Goal: Information Seeking & Learning: Learn about a topic

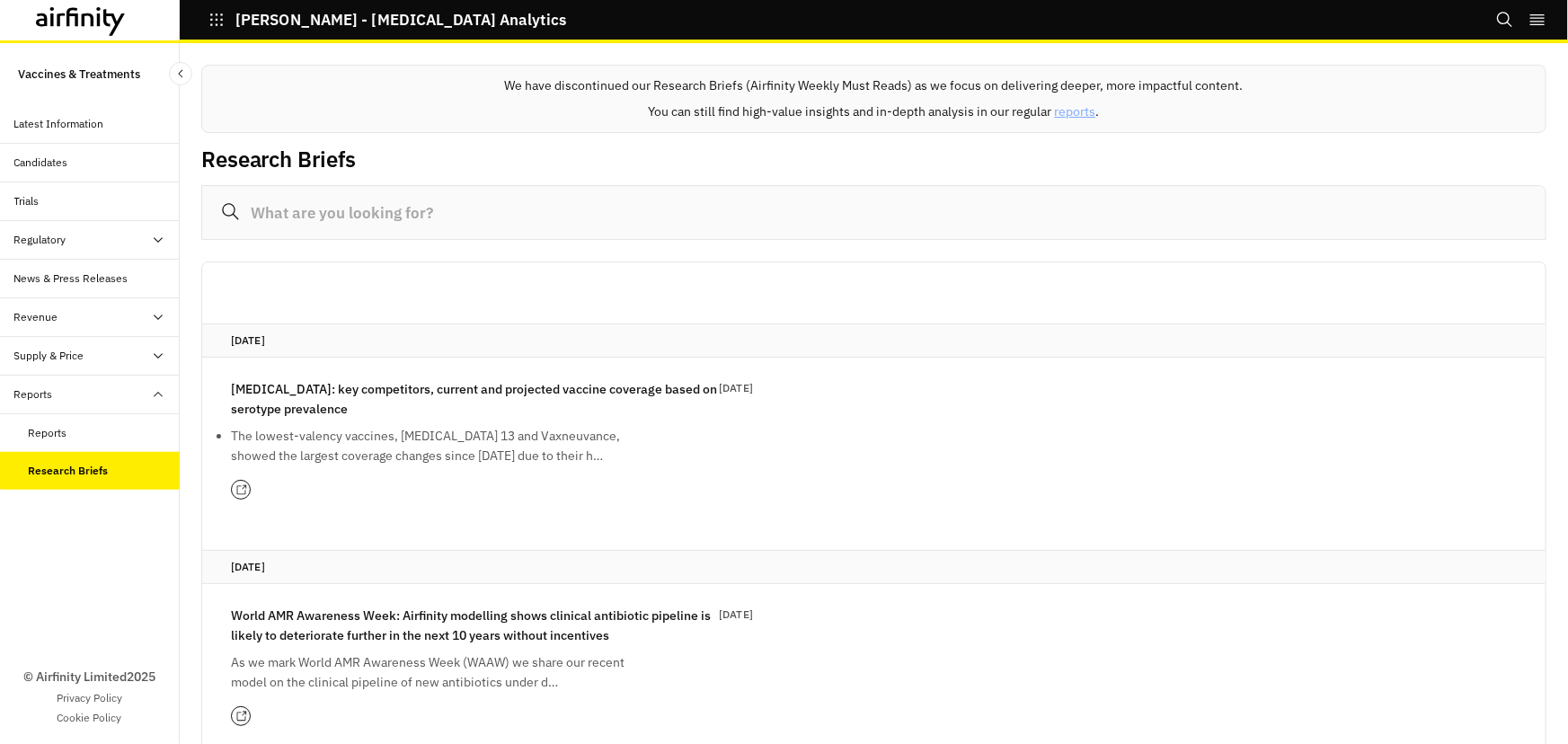
click at [210, 13] on icon "button" at bounding box center [217, 20] width 16 height 16
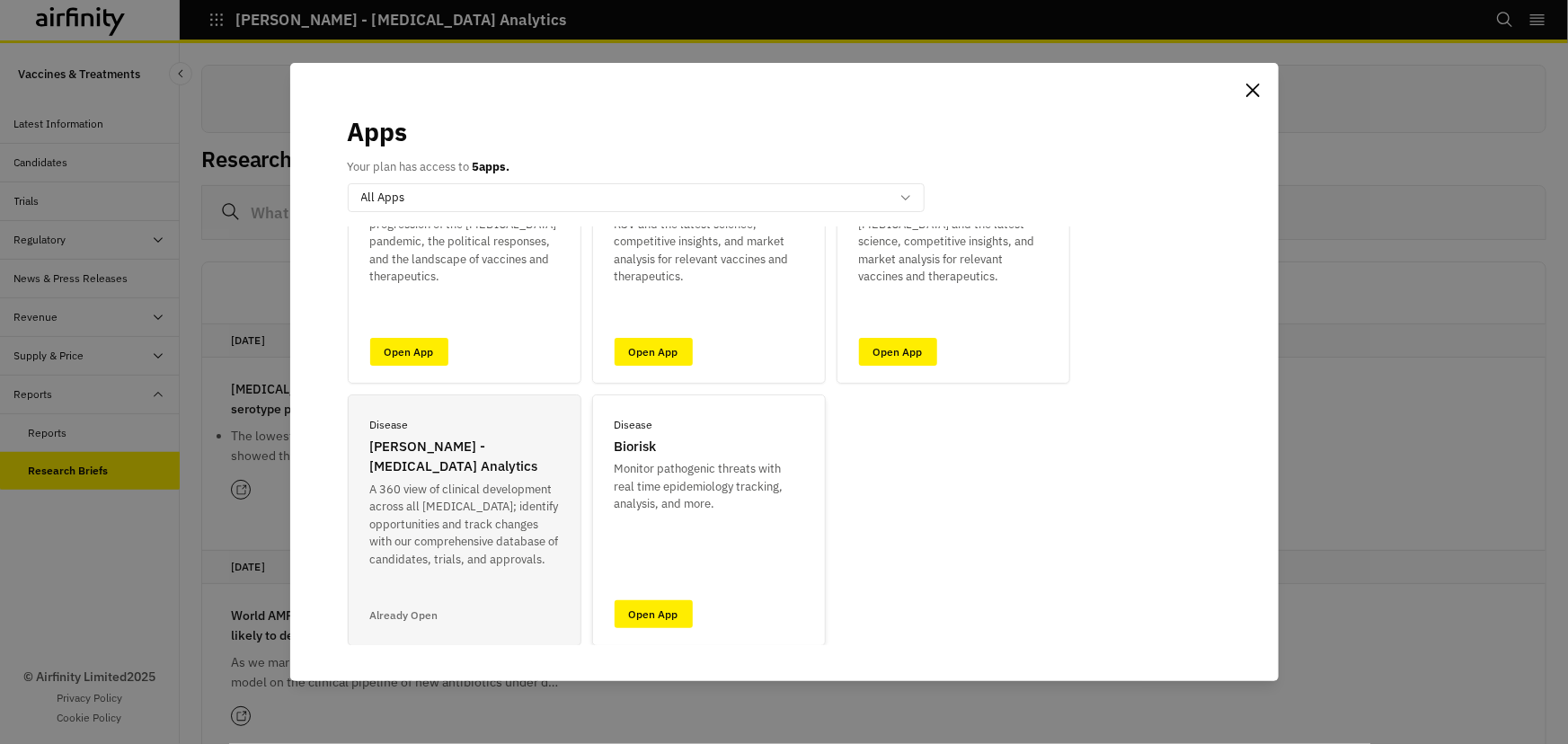
scroll to position [139, 0]
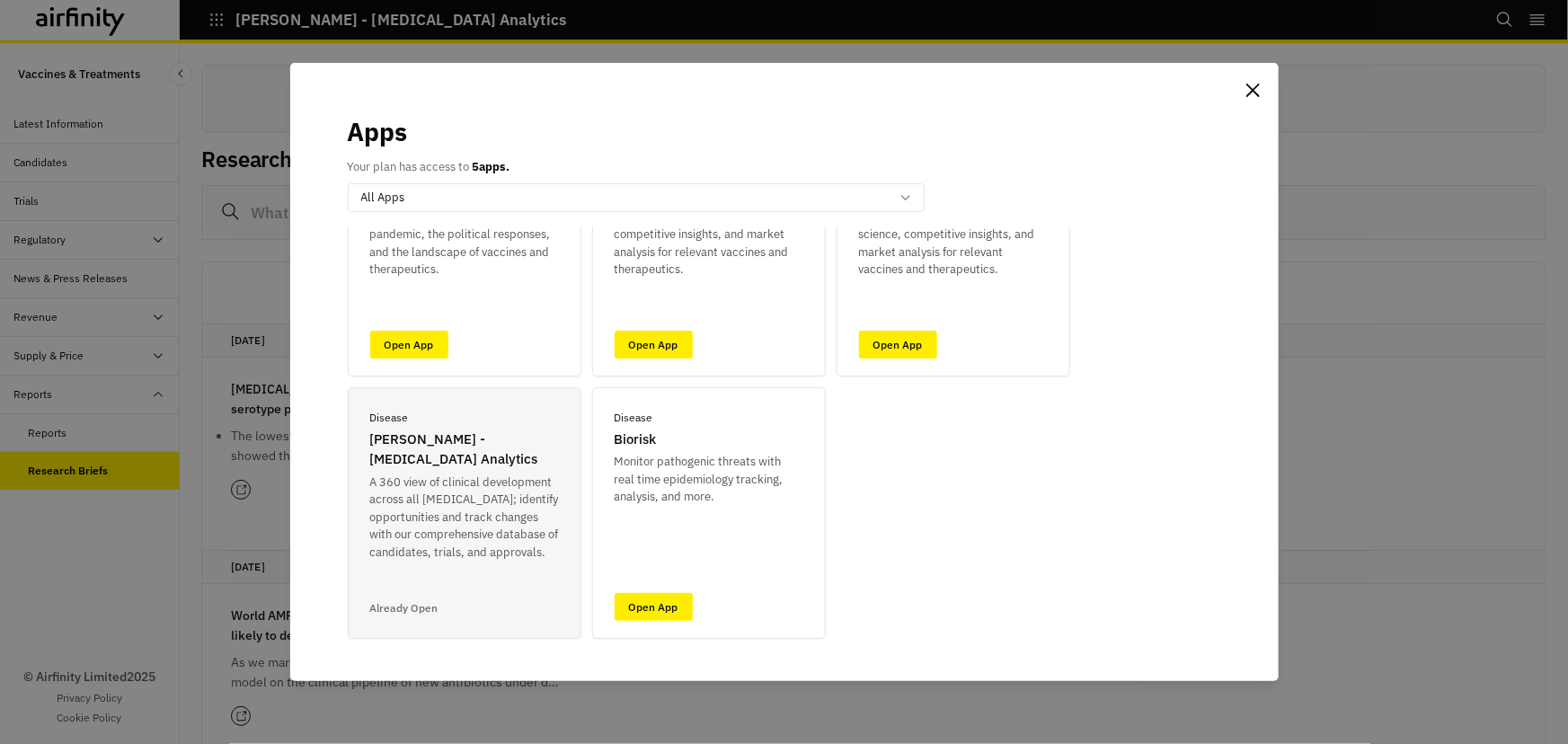
click at [419, 465] on p "[PERSON_NAME] - [MEDICAL_DATA] Analytics" at bounding box center [464, 449] width 189 height 40
click at [149, 547] on div "Apps Your plan has access to 5 apps. All Apps Airfinity One ID Disease COVID-19…" at bounding box center [784, 372] width 1568 height 744
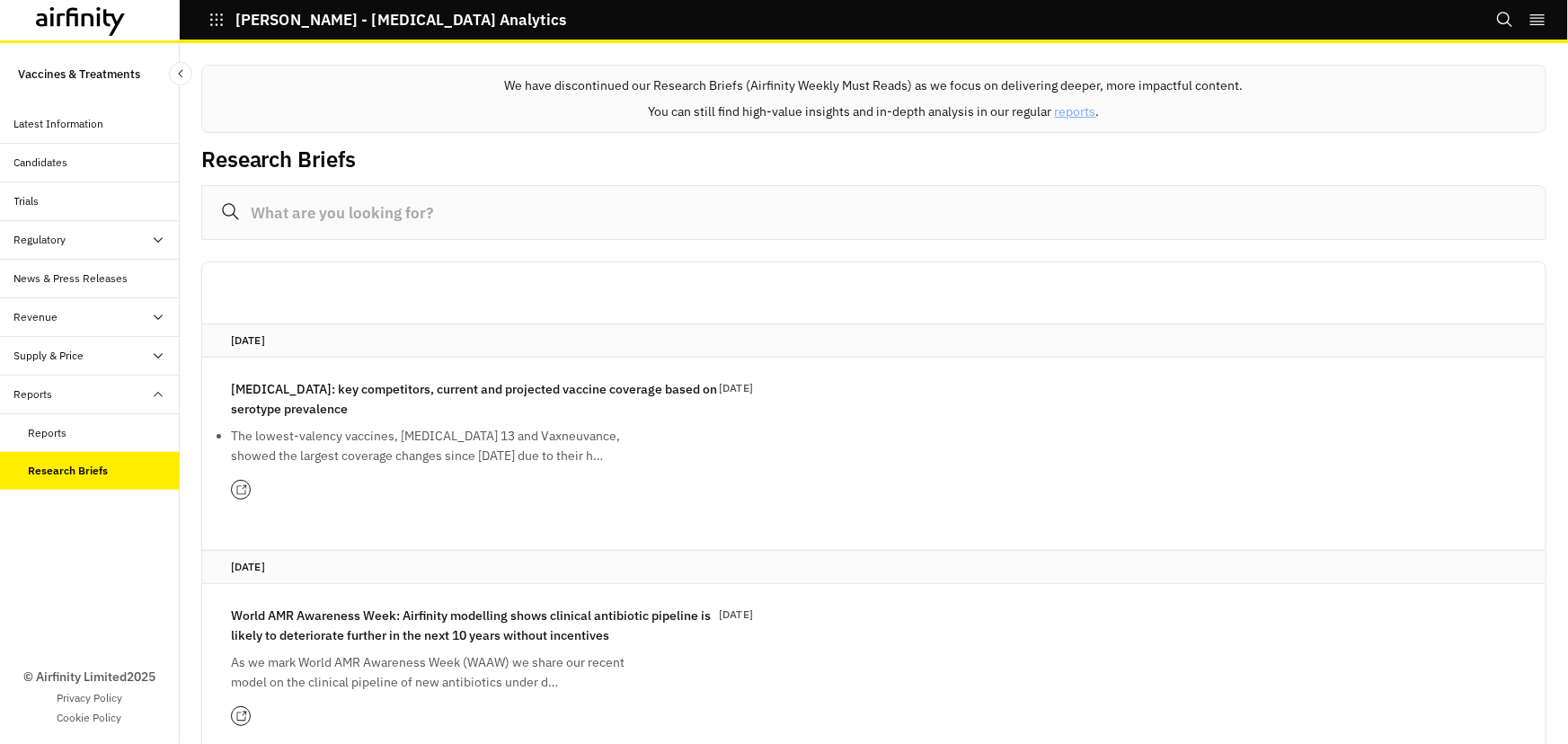
click at [64, 161] on div "Candidates" at bounding box center [41, 163] width 54 height 16
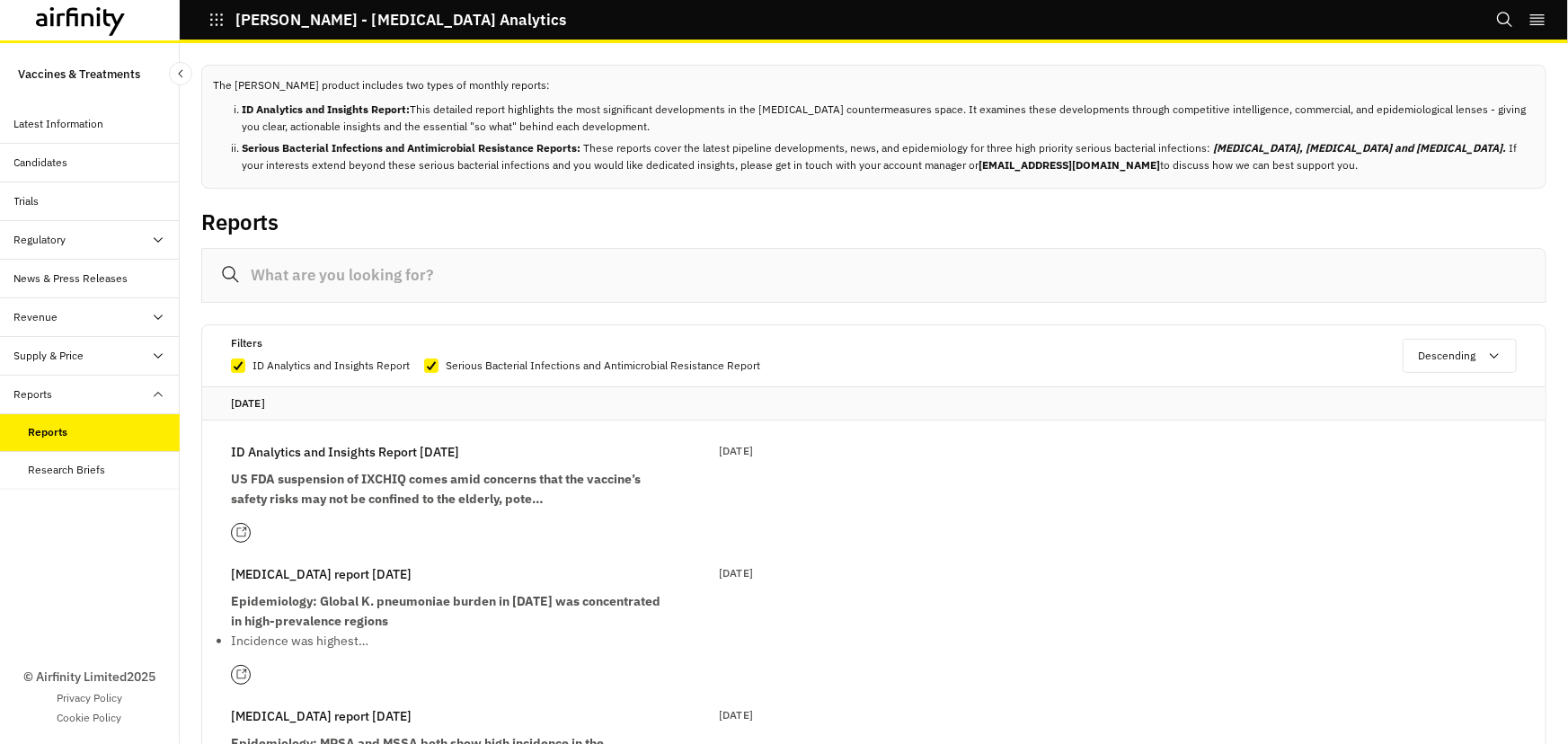
click at [405, 283] on input at bounding box center [874, 275] width 1345 height 55
type input "C"
click at [354, 271] on input at bounding box center [874, 275] width 1345 height 55
paste input "difficile"
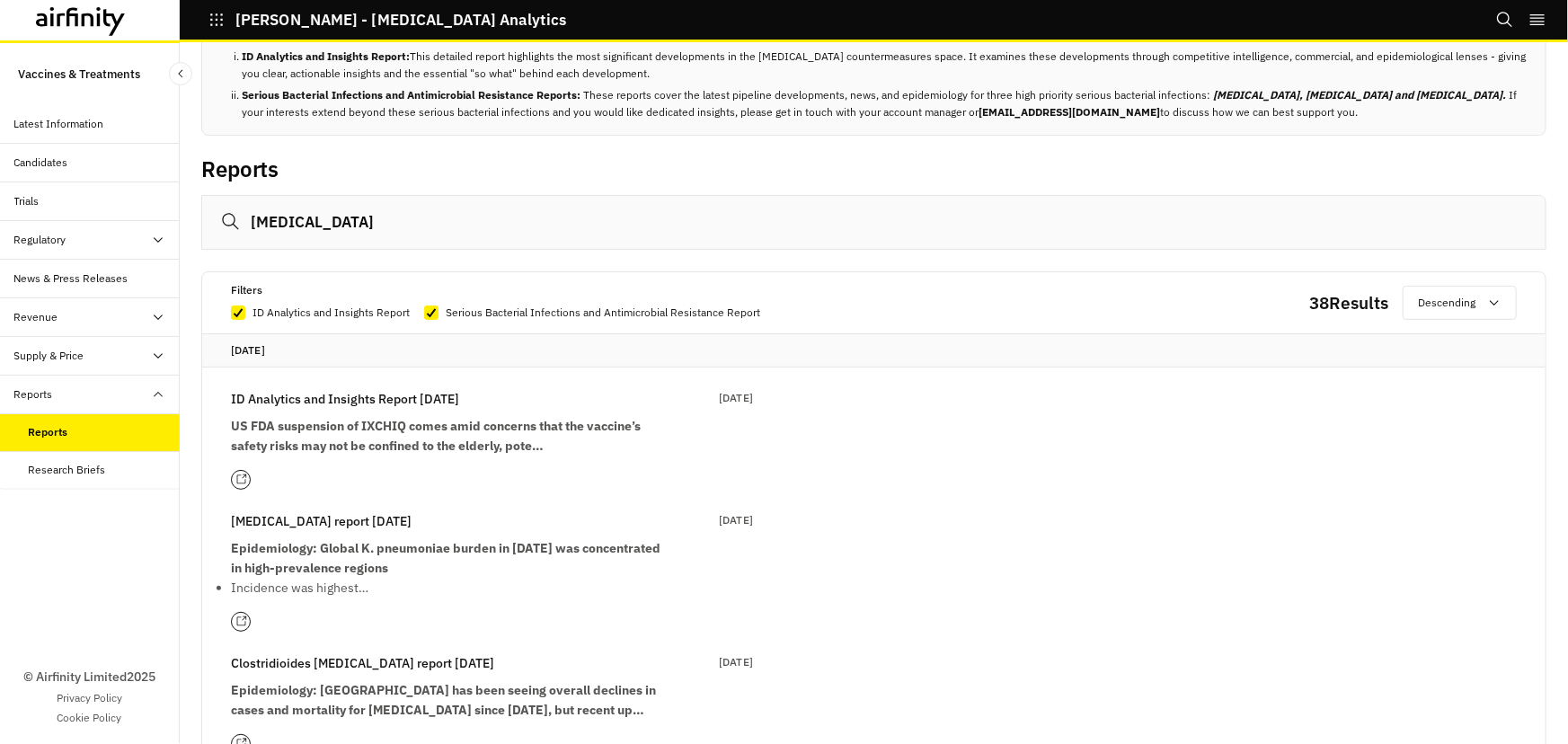
scroll to position [81, 0]
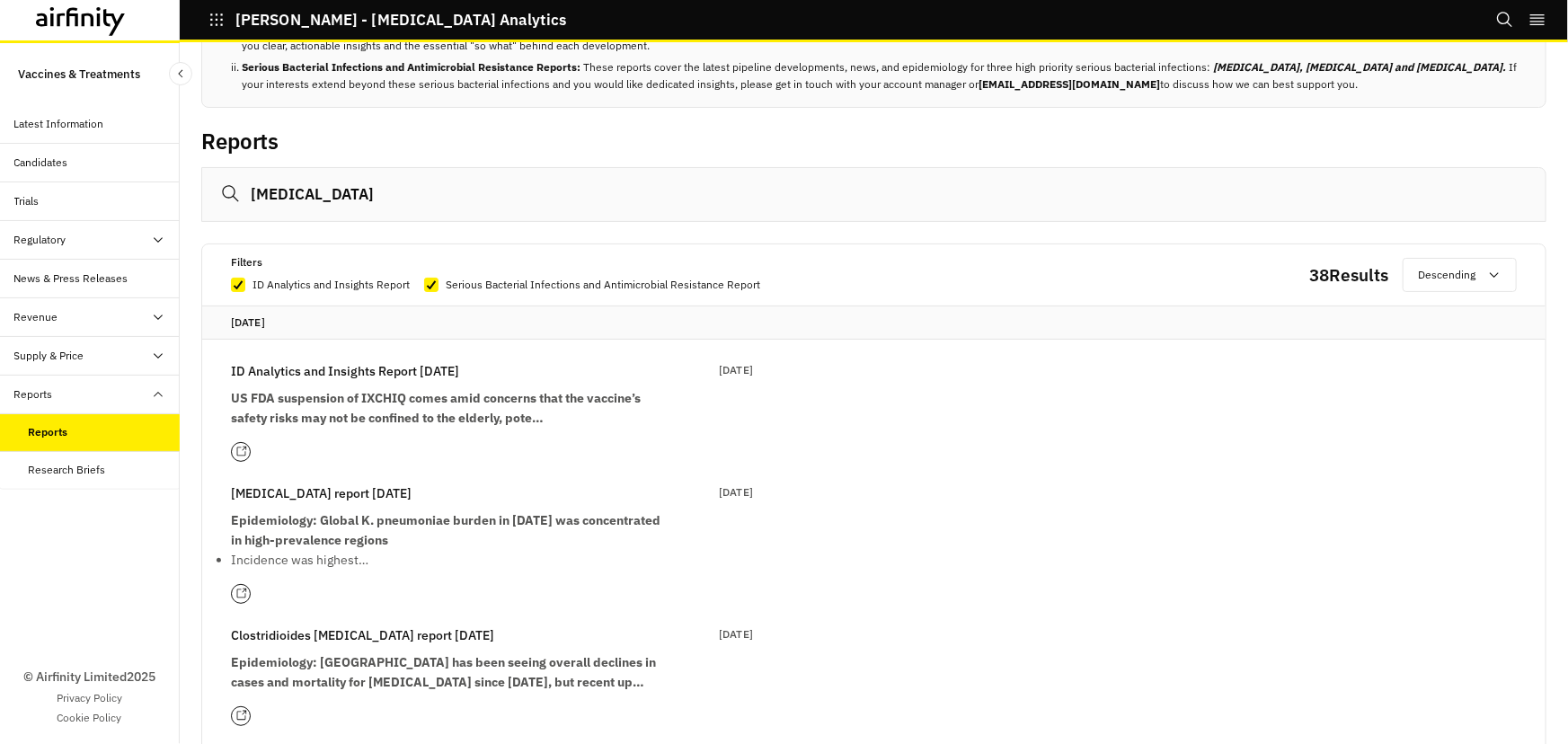
type input "difficile"
click at [453, 634] on p "Clostridioides difficile report 1st September" at bounding box center [363, 635] width 263 height 20
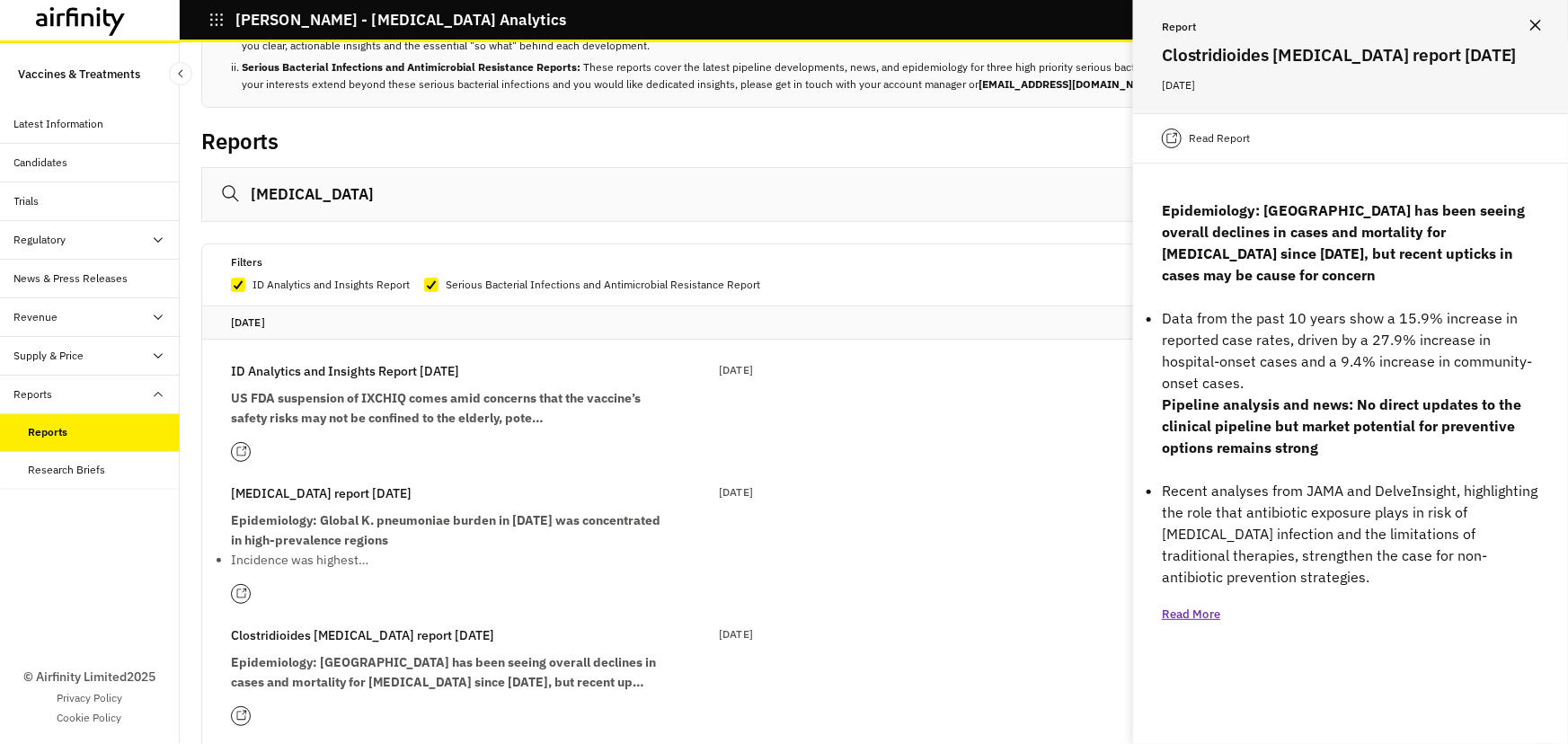
click at [1214, 613] on p "Read More" at bounding box center [1191, 614] width 59 height 18
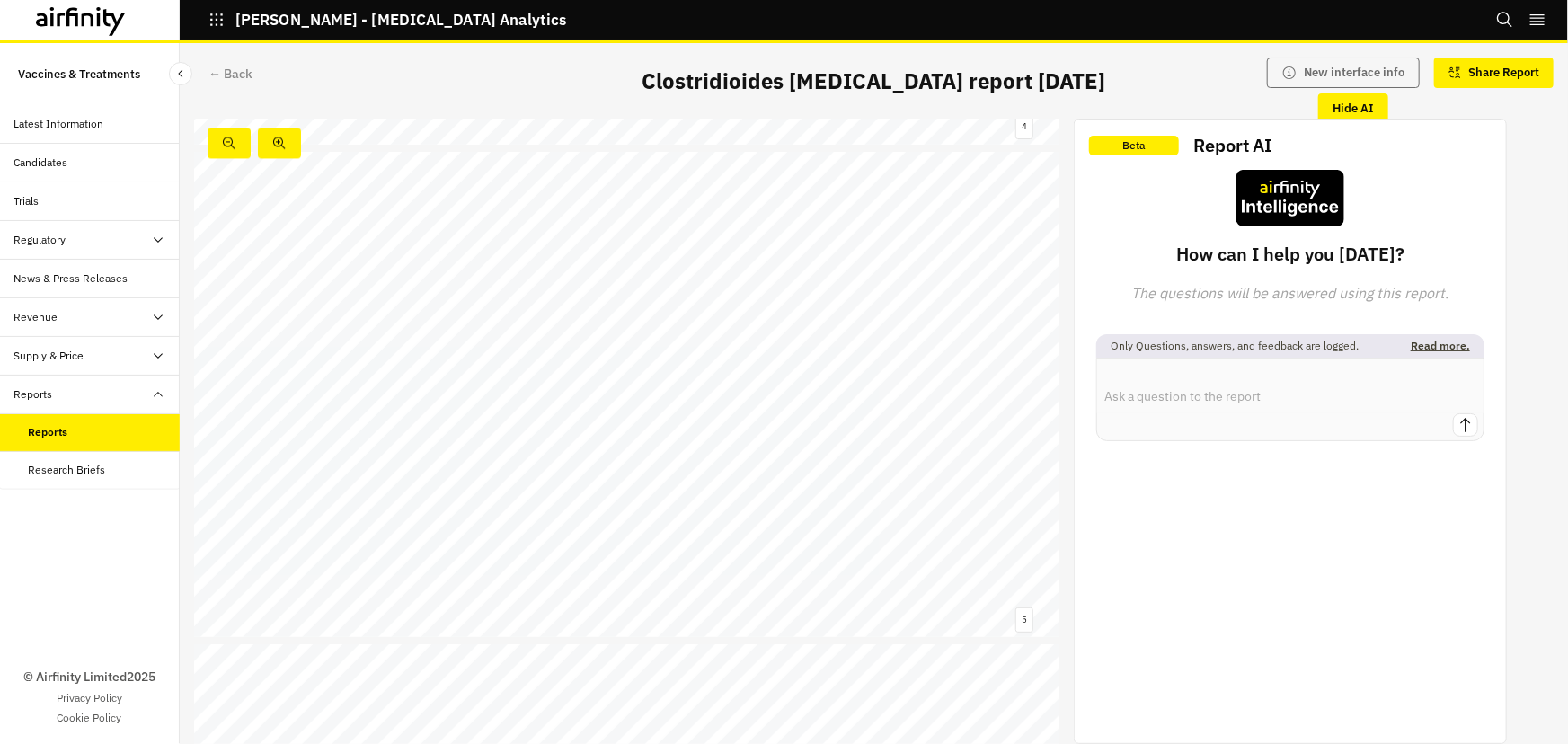
scroll to position [2040, 0]
click at [729, 276] on link at bounding box center [718, 280] width 118 height 13
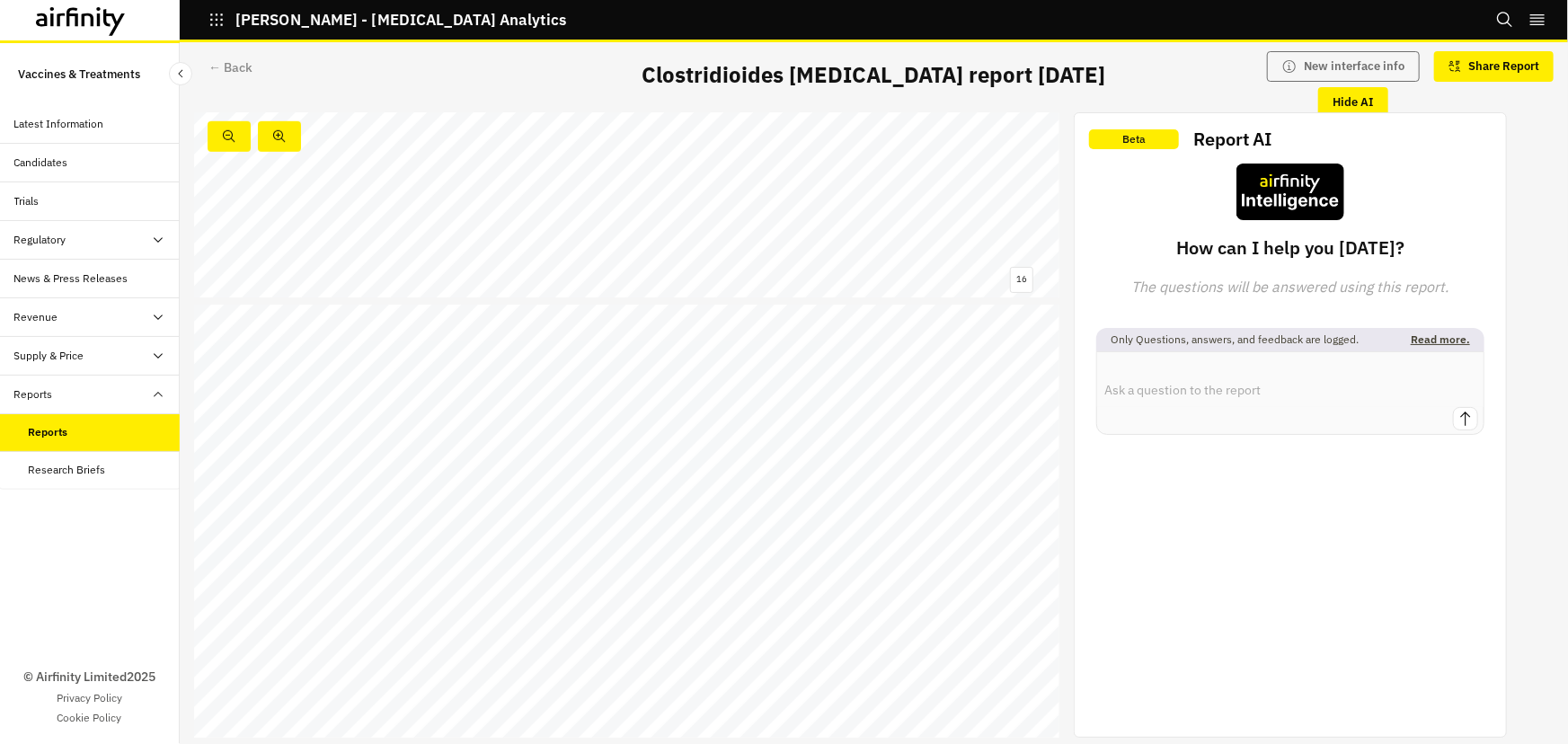
scroll to position [7736, 0]
click at [98, 468] on div "Research Briefs" at bounding box center [68, 470] width 77 height 16
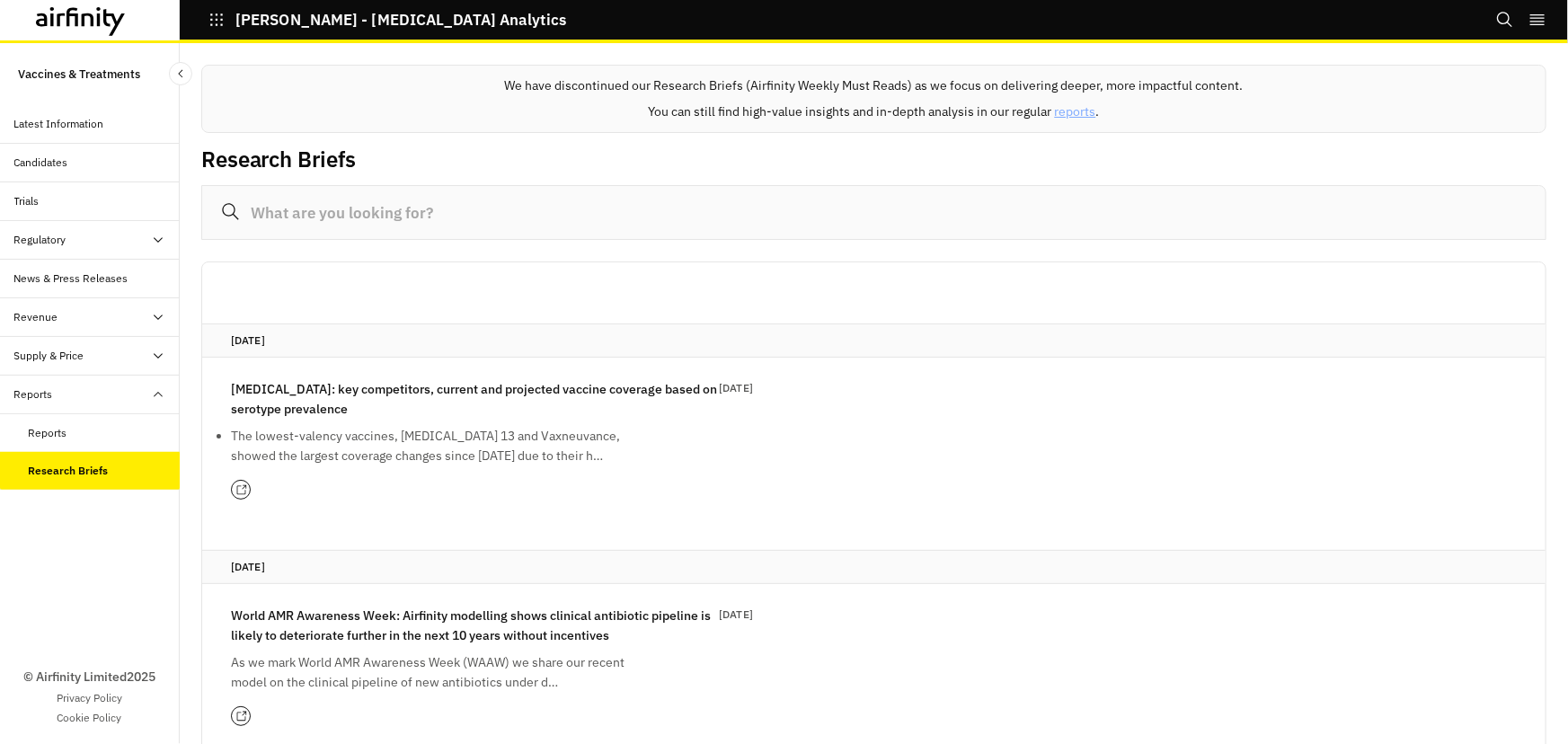
click at [90, 431] on div "Reports" at bounding box center [104, 433] width 151 height 16
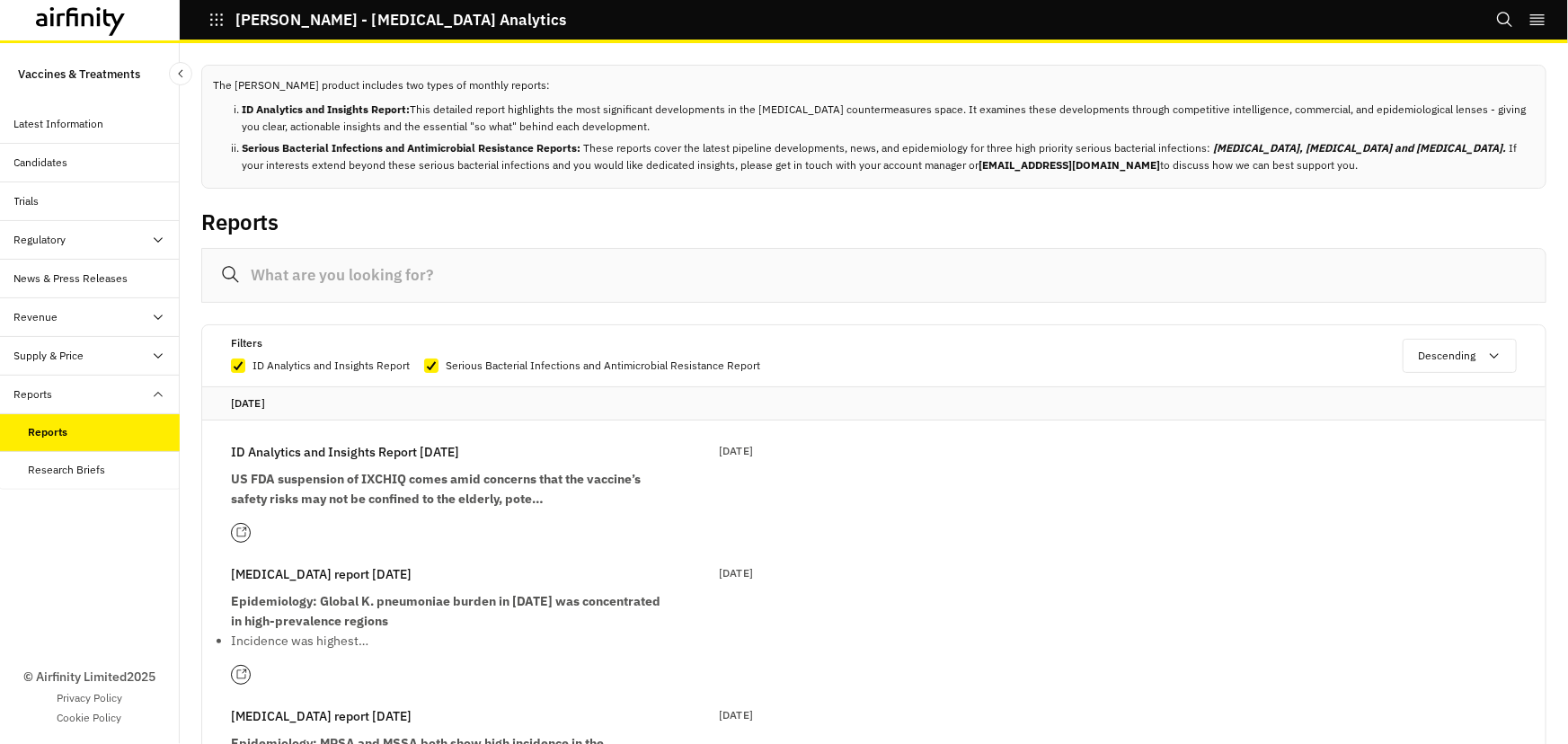
click at [342, 269] on input at bounding box center [874, 275] width 1345 height 55
paste input "difficile"
drag, startPoint x: 354, startPoint y: 279, endPoint x: 209, endPoint y: 264, distance: 145.8
click at [209, 264] on input "difficile" at bounding box center [874, 275] width 1345 height 55
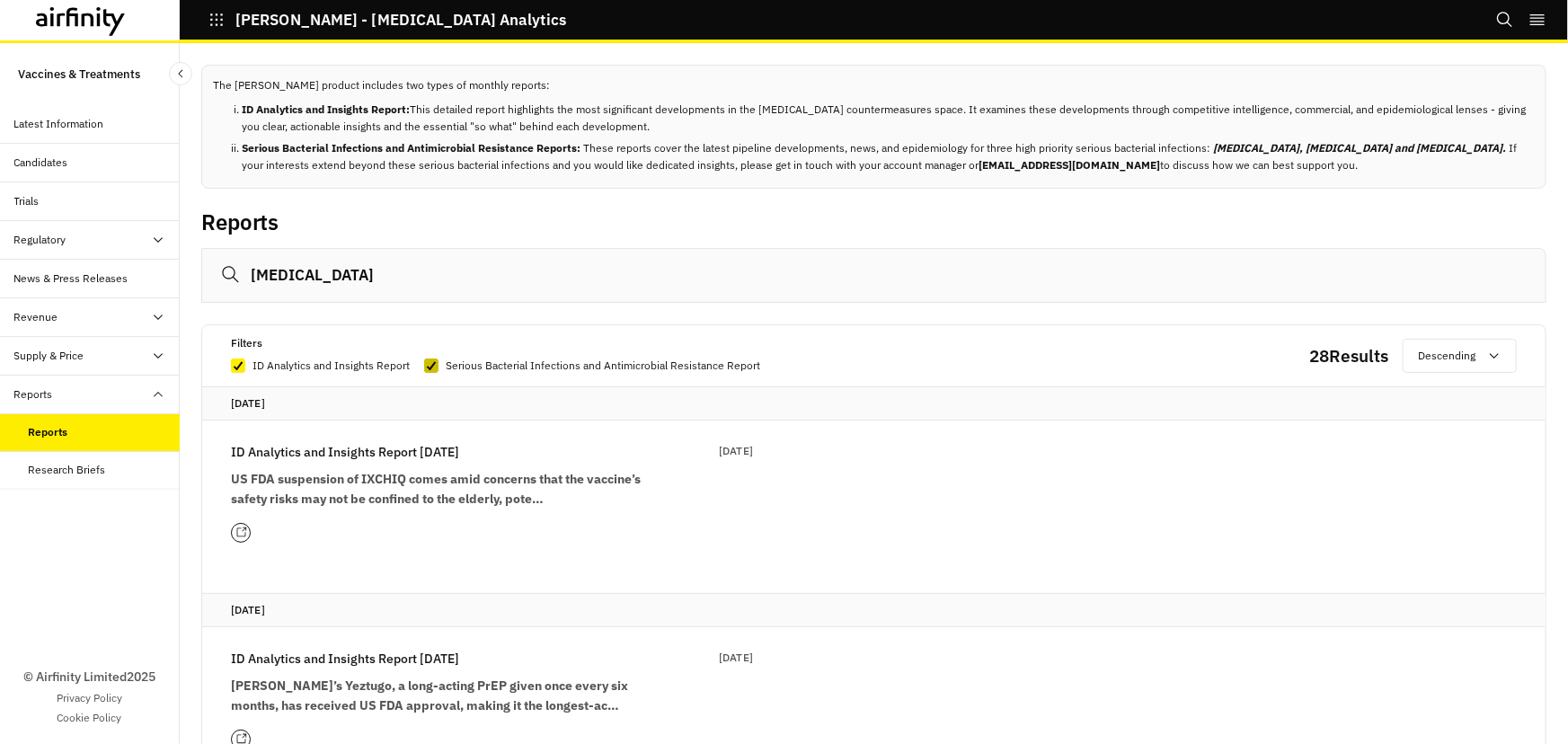
type input "[MEDICAL_DATA]"
click at [438, 365] on label "Serious Bacterial Infections and Antimicrobial Resistance Report" at bounding box center [591, 365] width 336 height 18
click at [424, 365] on input "Serious Bacterial Infections and Antimicrobial Resistance Report" at bounding box center [423, 364] width 1 height 1
click at [439, 365] on label "Serious Bacterial Infections and Antimicrobial Resistance Report" at bounding box center [591, 365] width 336 height 18
click at [424, 365] on input "Serious Bacterial Infections and Antimicrobial Resistance Report" at bounding box center [423, 364] width 1 height 1
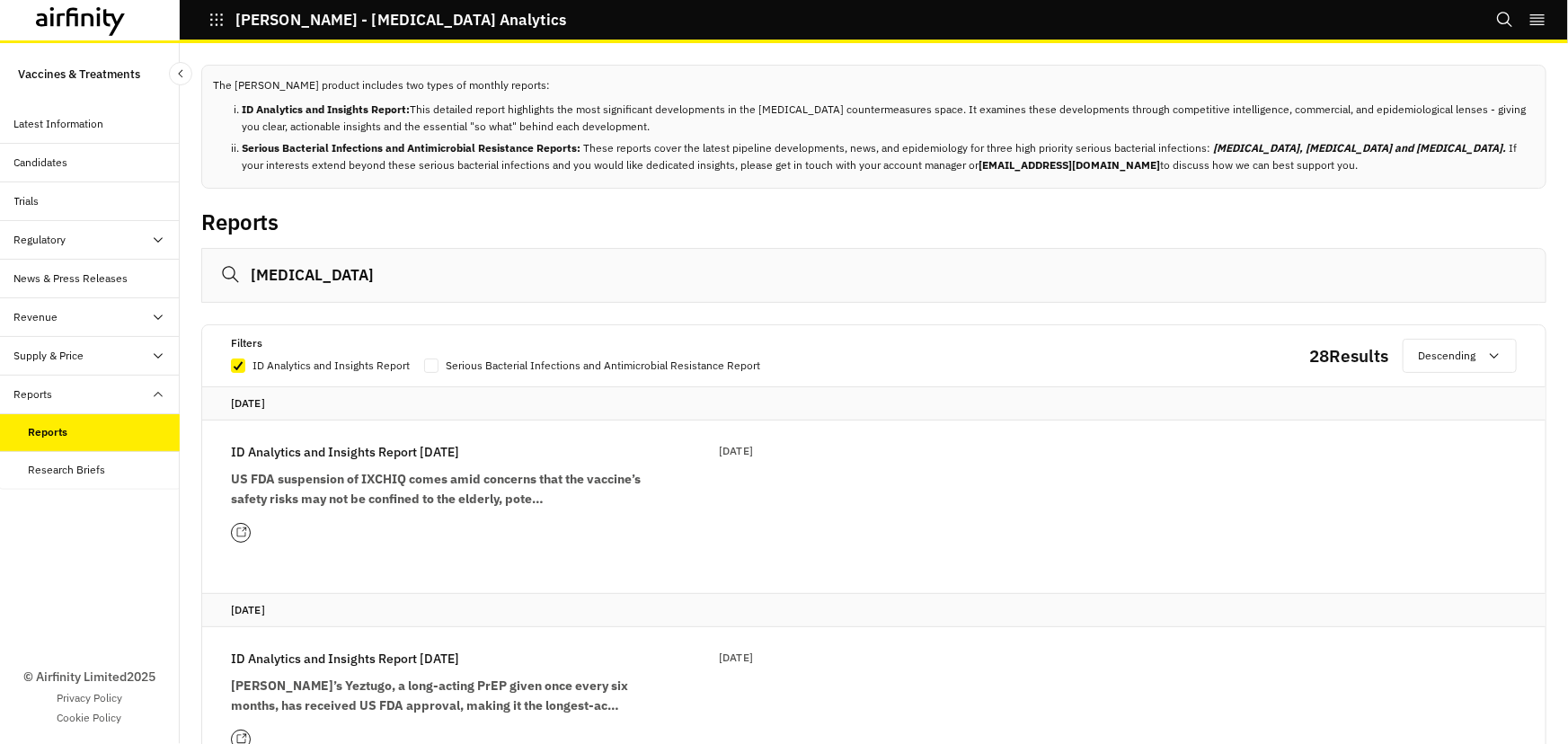
checkbox input "true"
click at [329, 366] on p "ID Analytics and Insights Report" at bounding box center [331, 365] width 158 height 18
click at [231, 365] on input "ID Analytics and Insights Report" at bounding box center [230, 364] width 1 height 1
click at [329, 366] on p "ID Analytics and Insights Report" at bounding box center [331, 365] width 158 height 18
click at [231, 365] on input "ID Analytics and Insights Report" at bounding box center [230, 364] width 1 height 1
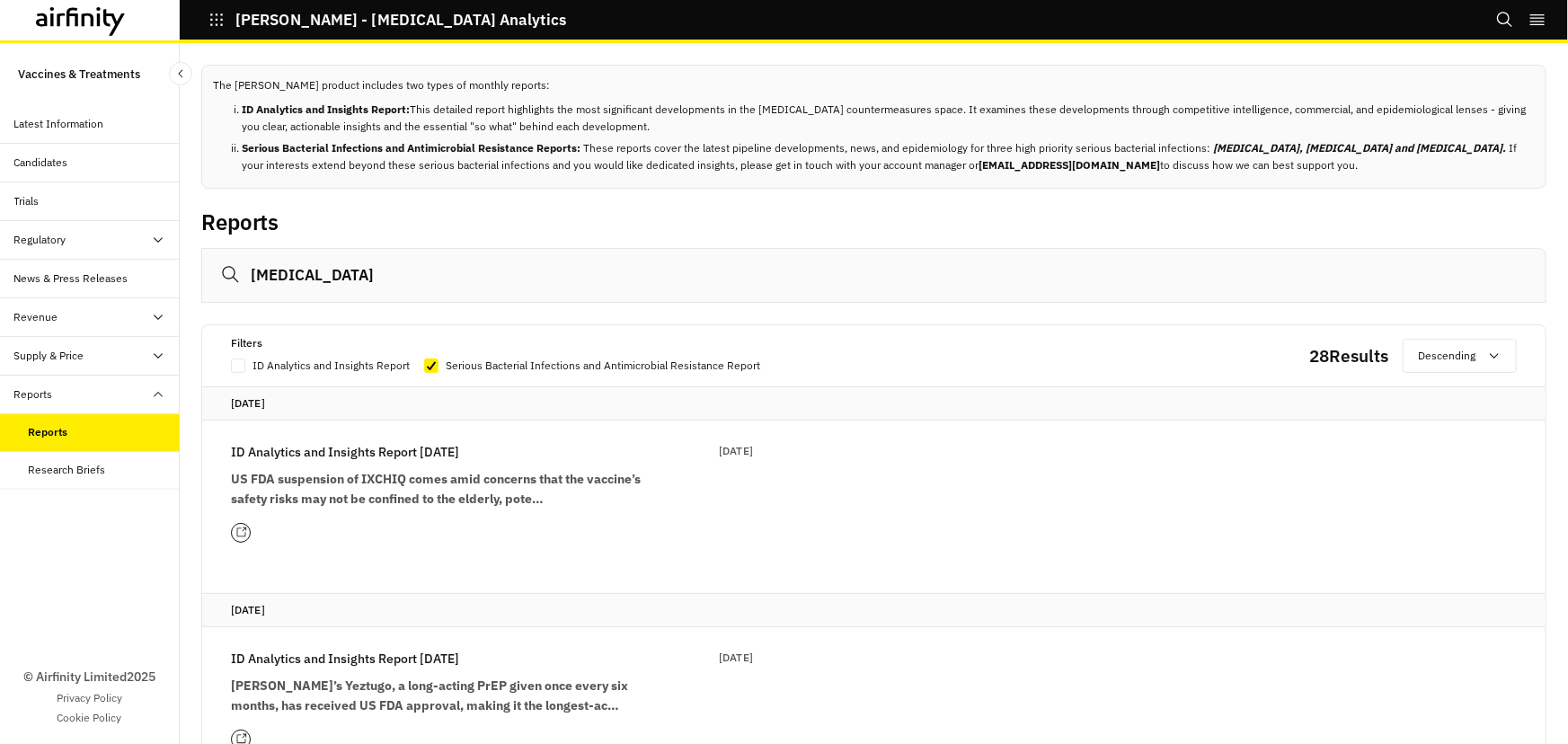
checkbox input "true"
drag, startPoint x: 370, startPoint y: 264, endPoint x: 248, endPoint y: 254, distance: 122.4
click at [249, 254] on input "[MEDICAL_DATA]" at bounding box center [874, 275] width 1345 height 55
paste input "difficile"
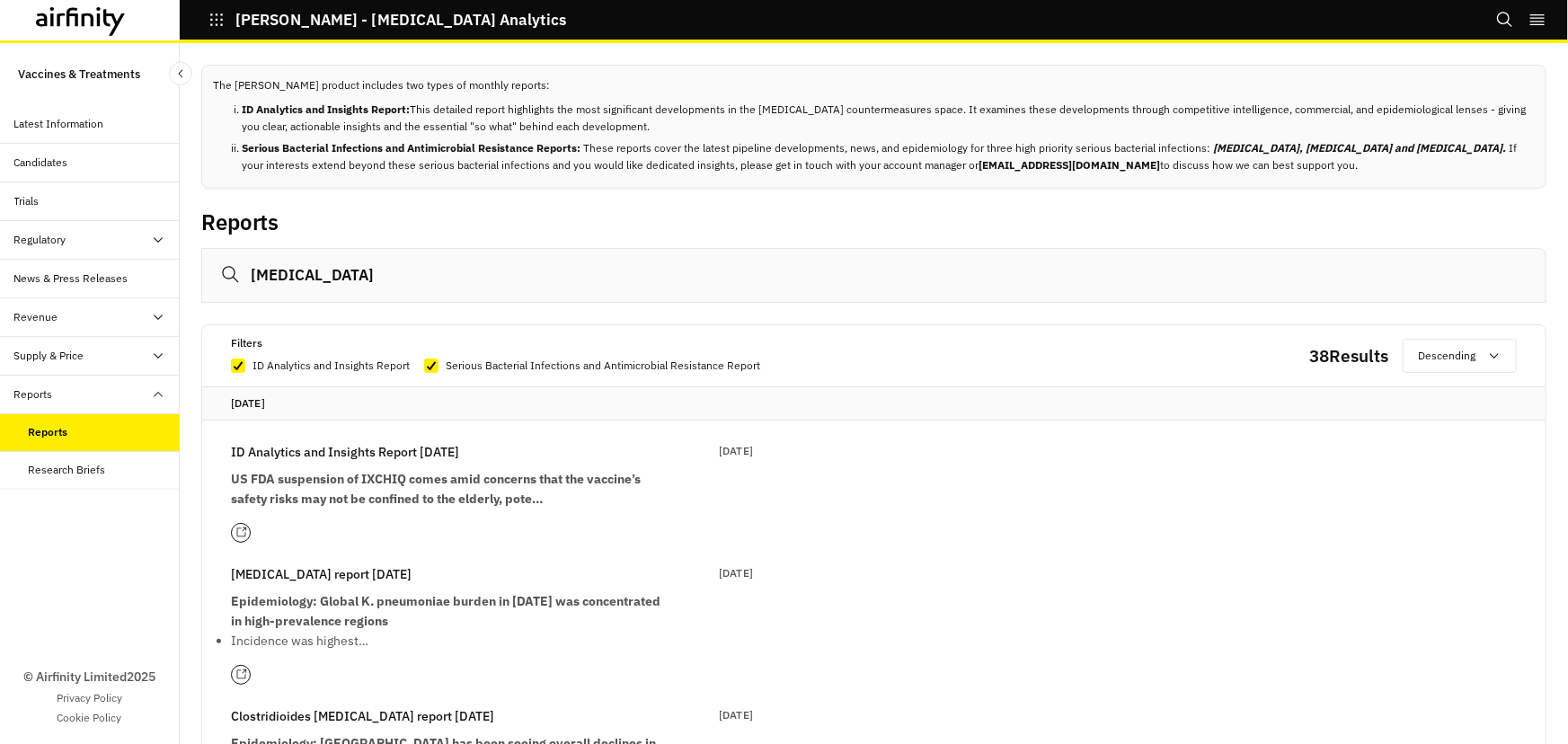
click at [298, 280] on input "difficile" at bounding box center [874, 275] width 1345 height 55
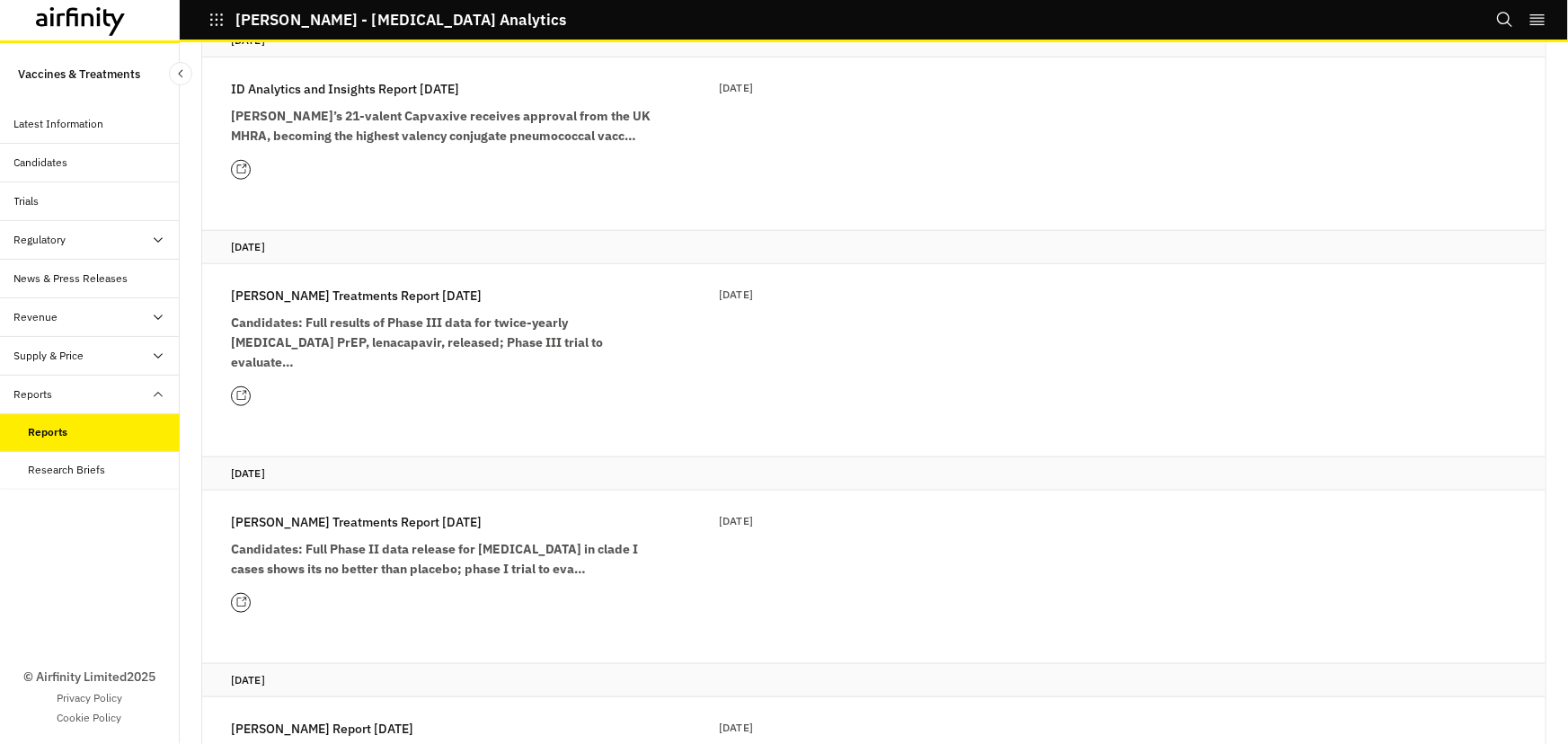
scroll to position [816, 0]
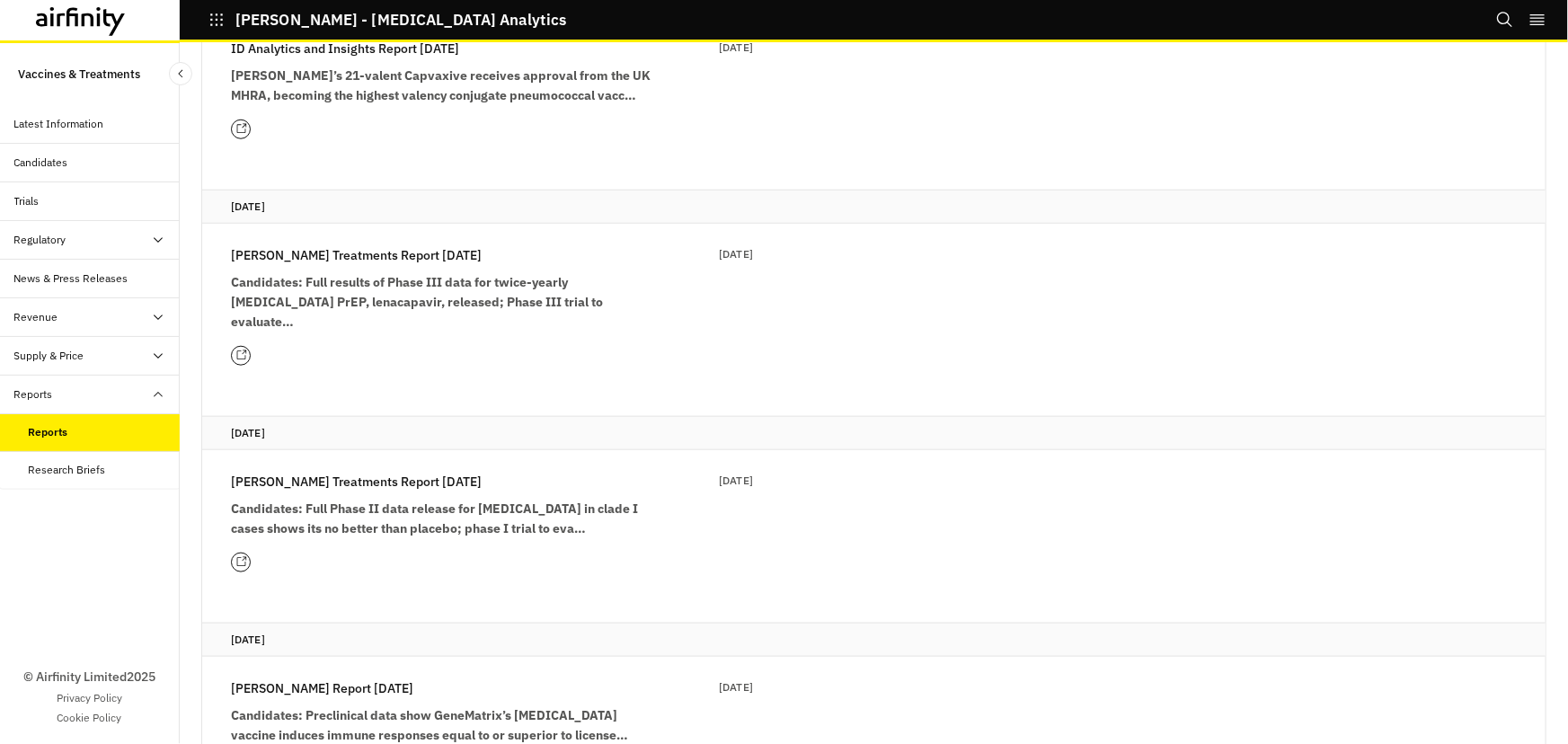
type input "[MEDICAL_DATA]"
click at [90, 463] on div "Research Briefs" at bounding box center [68, 470] width 77 height 16
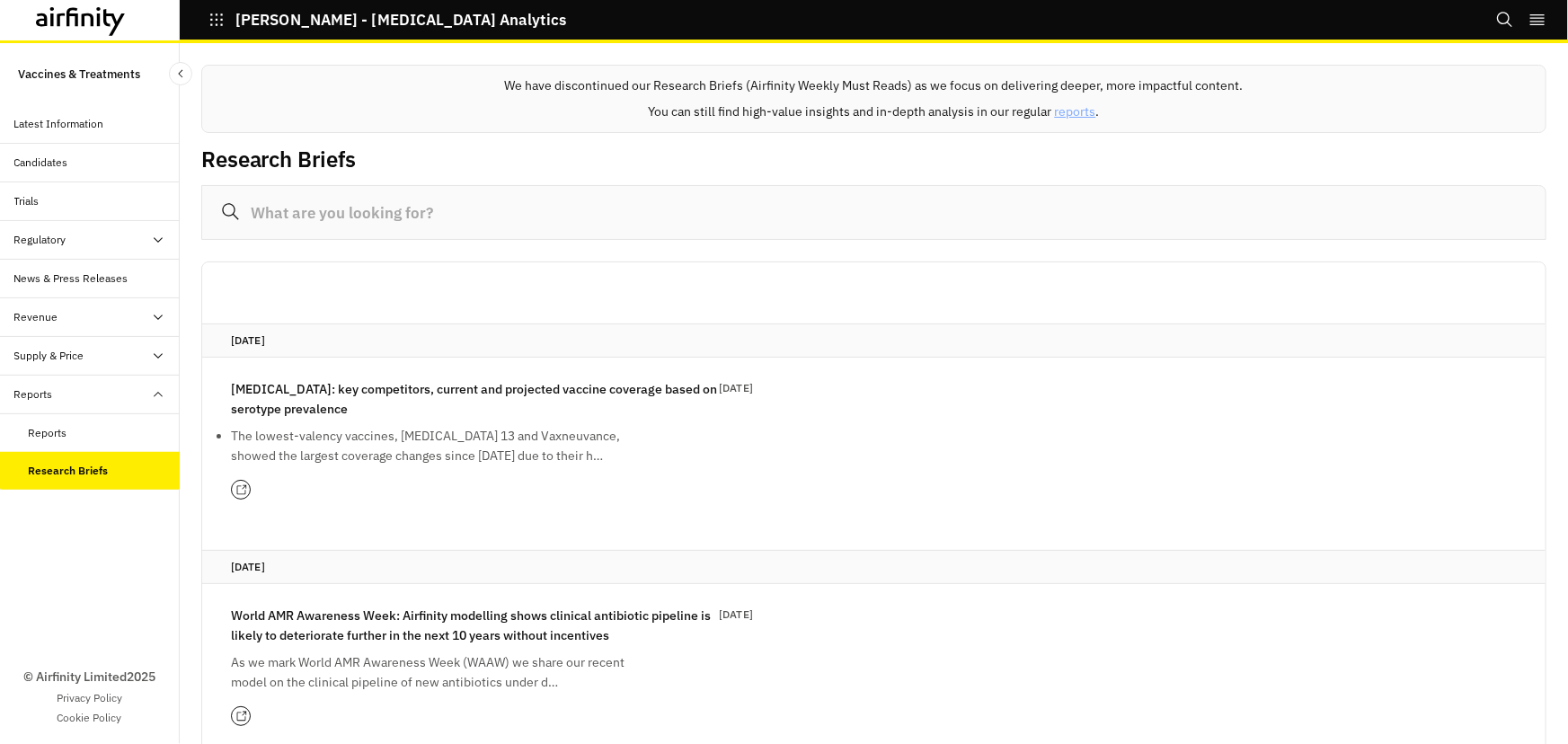
click at [365, 206] on input at bounding box center [874, 212] width 1345 height 55
paste input "difficile"
type input "difficile"
click at [71, 126] on div "Latest Information" at bounding box center [59, 124] width 90 height 16
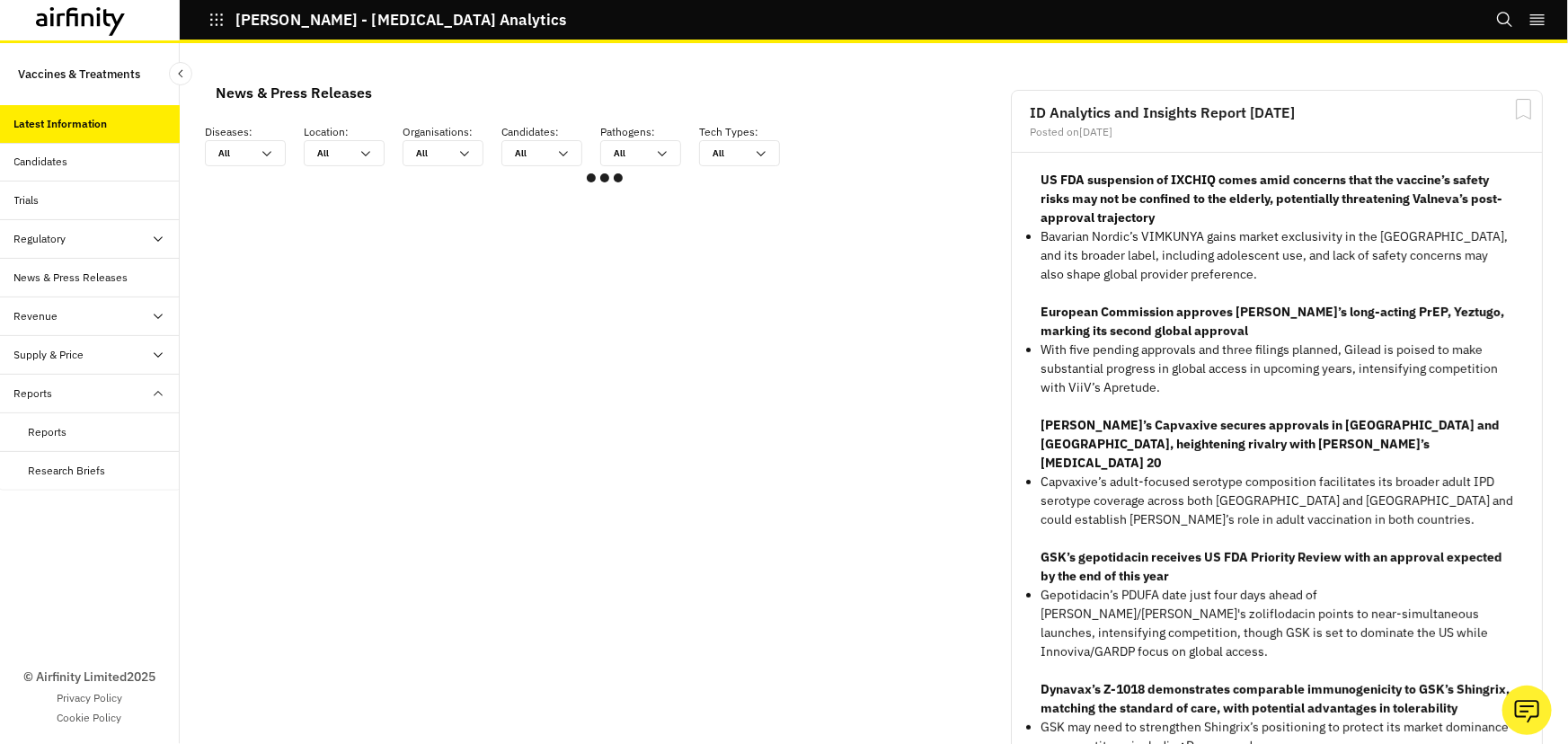
scroll to position [1065, 527]
click at [86, 60] on p "Vaccines & Treatments" at bounding box center [79, 74] width 122 height 33
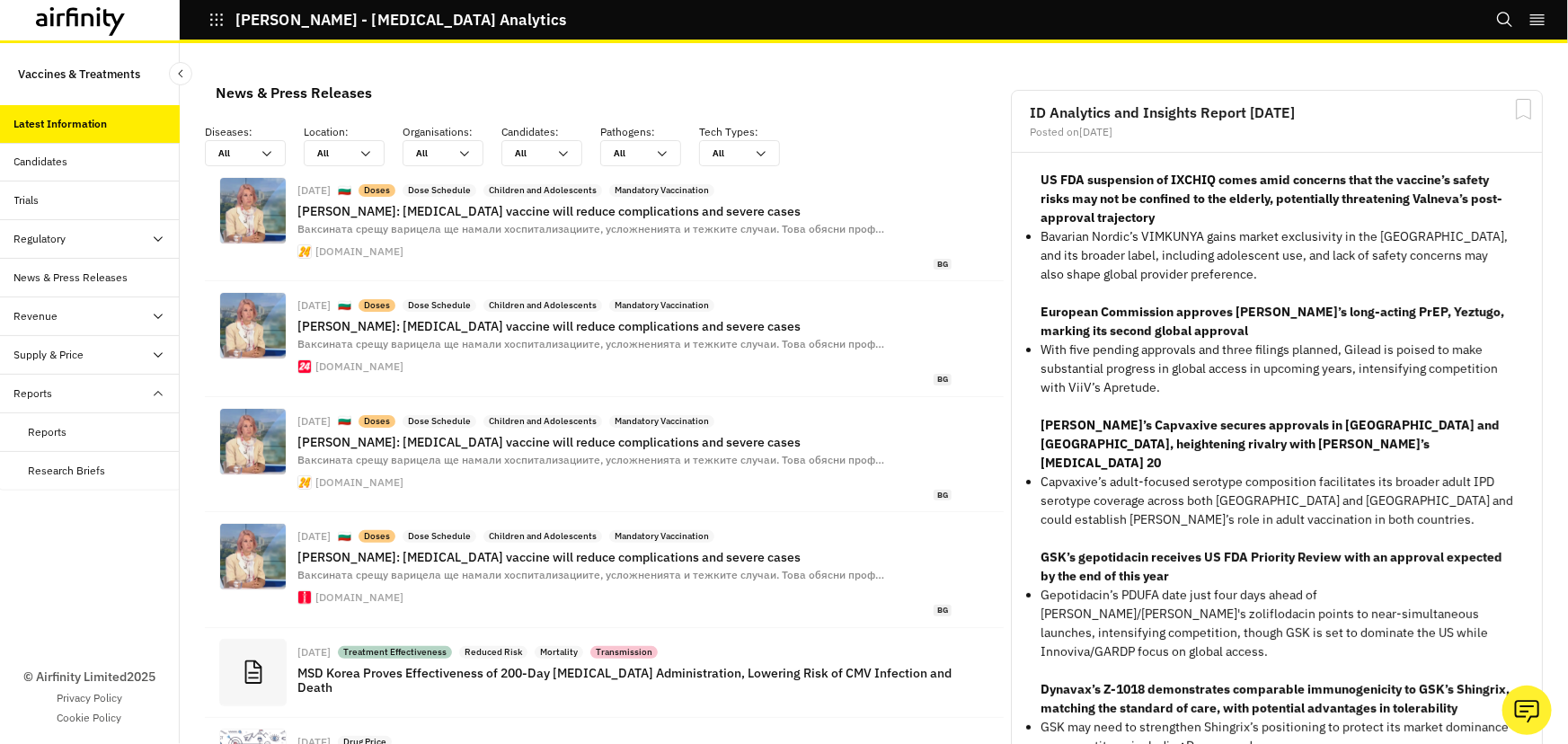
scroll to position [1282, 527]
click at [61, 421] on div "Reports" at bounding box center [90, 432] width 180 height 39
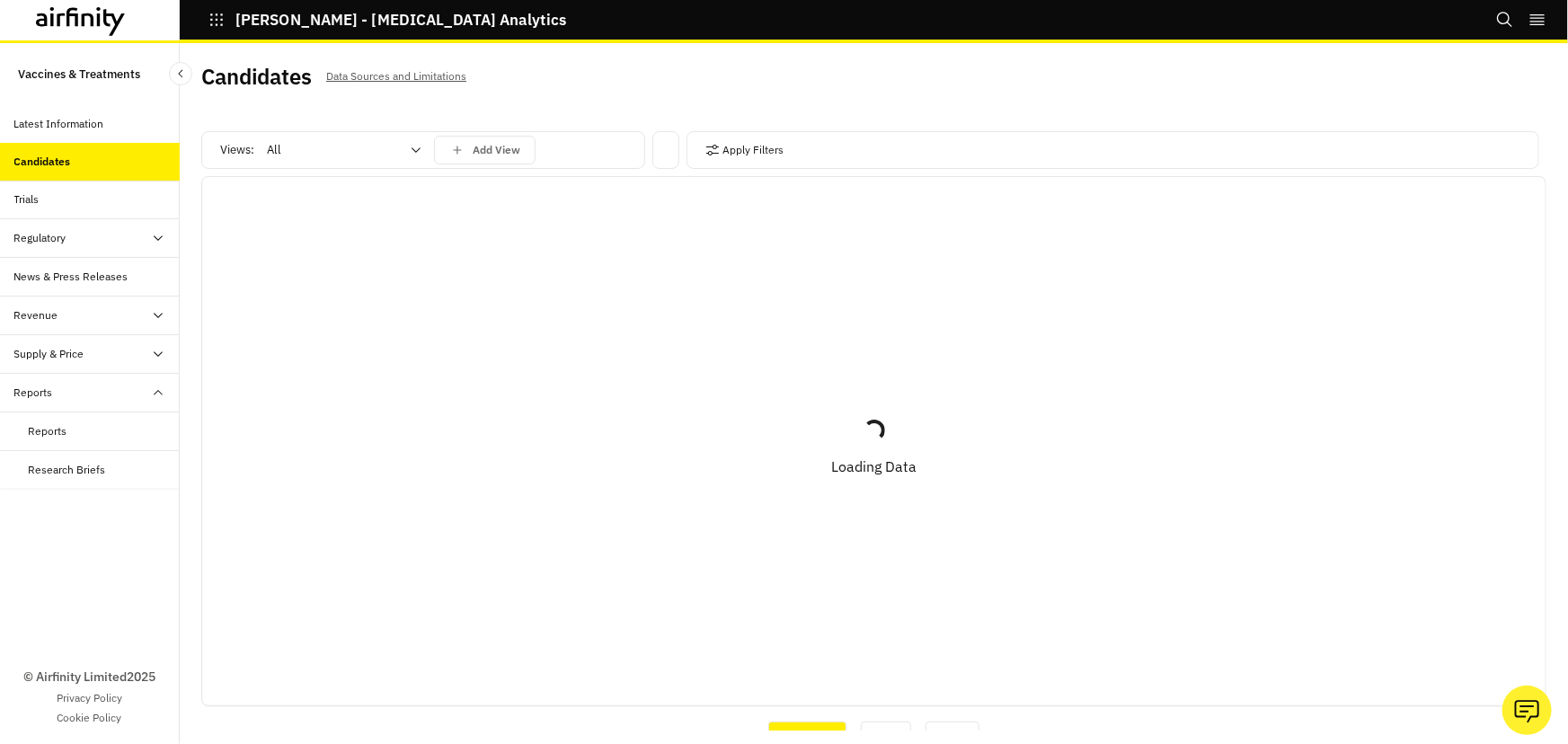
click at [403, 154] on div "Views: All Add View" at bounding box center [423, 154] width 444 height 45
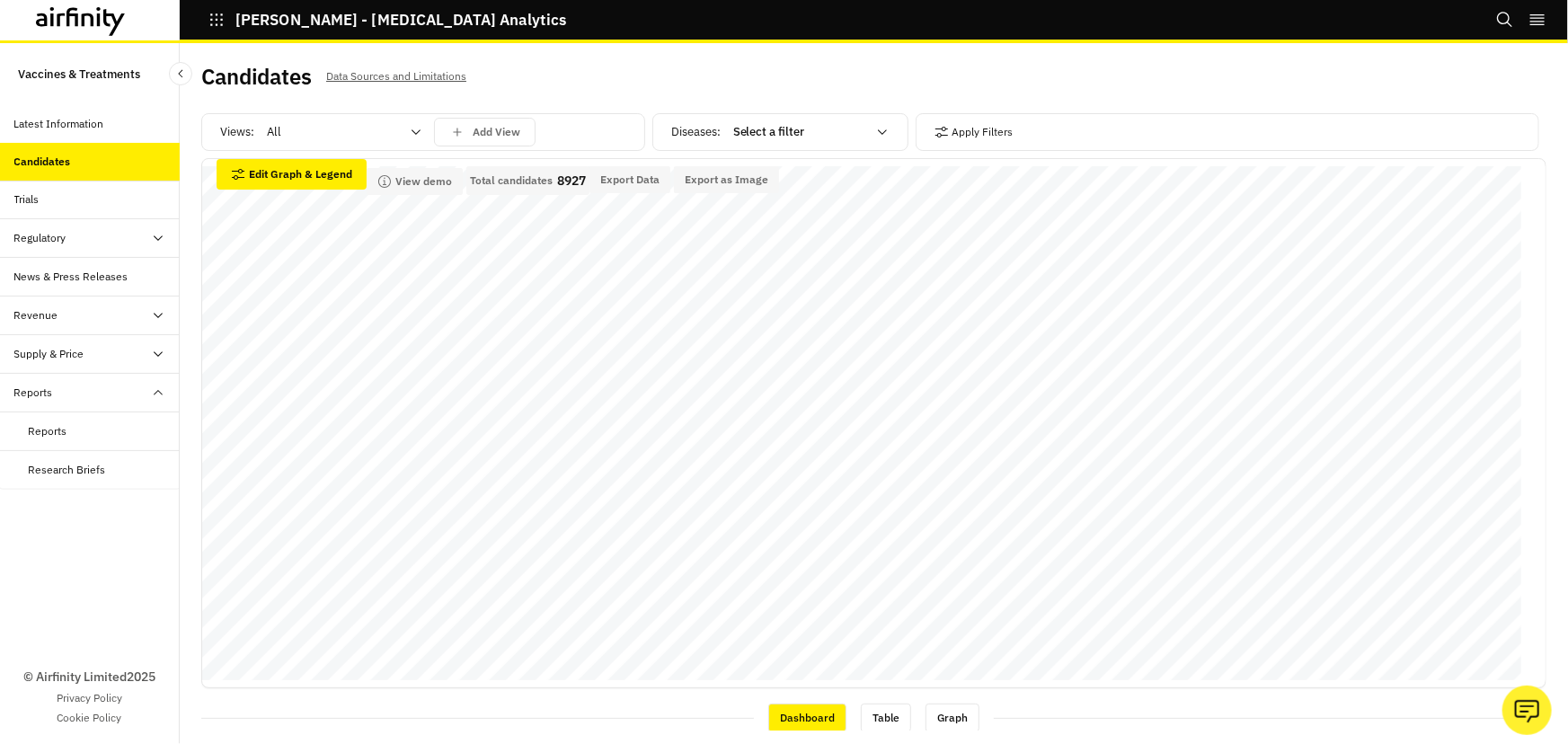
click at [414, 128] on icon at bounding box center [416, 132] width 14 height 14
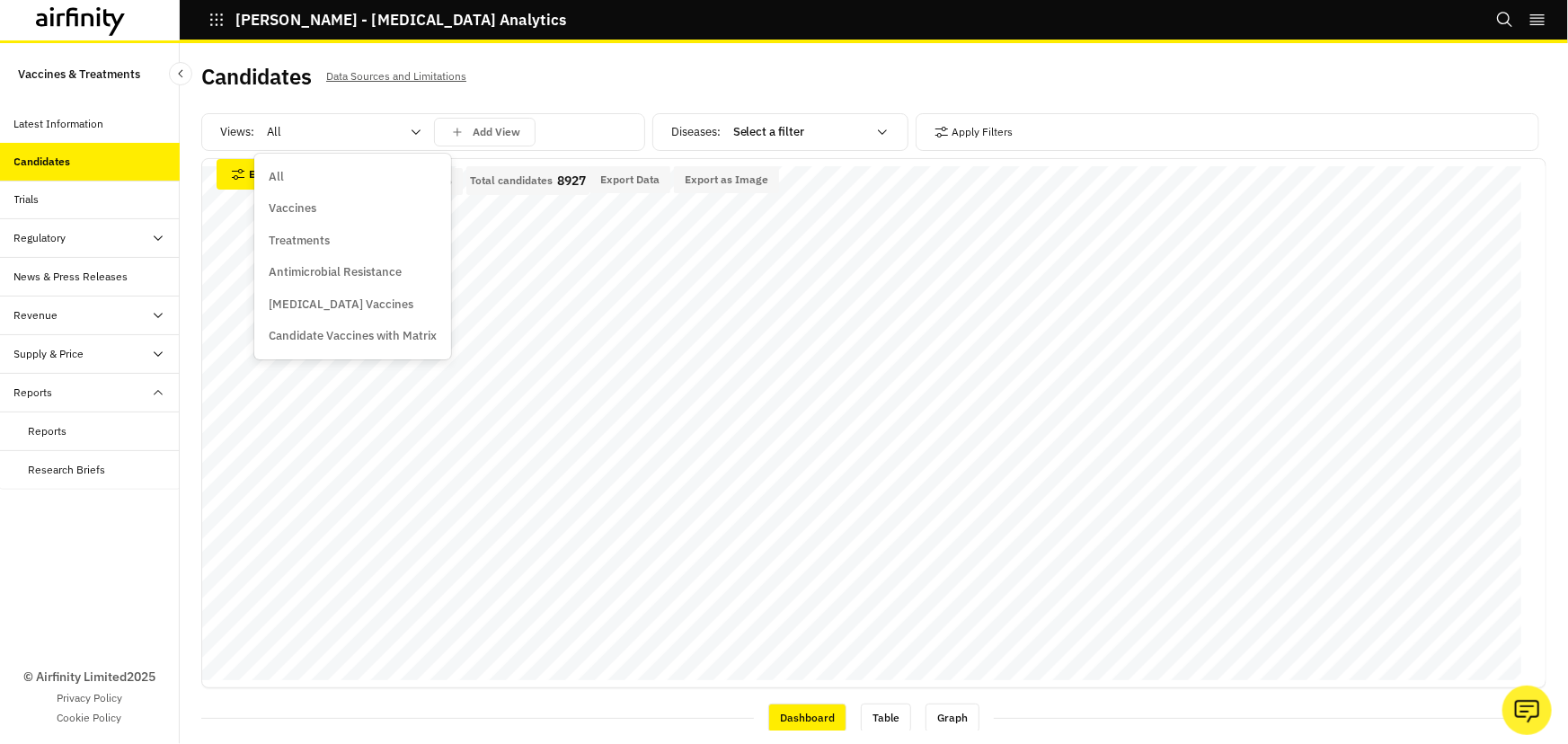
drag, startPoint x: 356, startPoint y: 206, endPoint x: 582, endPoint y: 137, distance: 236.3
click at [356, 206] on div "Vaccines" at bounding box center [352, 209] width 168 height 18
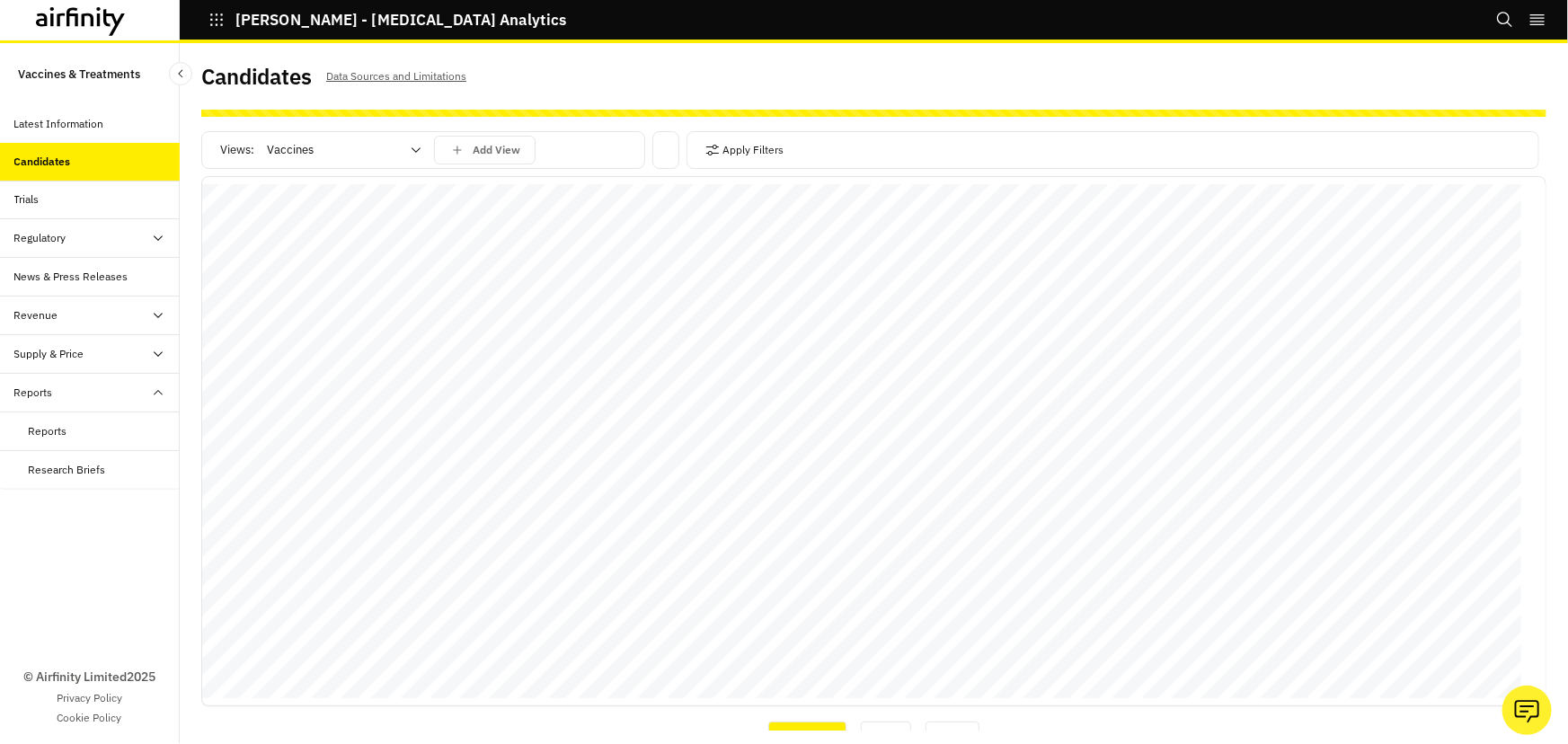
click at [807, 131] on div "Apply Filters" at bounding box center [1113, 150] width 852 height 38
click at [740, 152] on button "Apply Filters" at bounding box center [745, 150] width 79 height 29
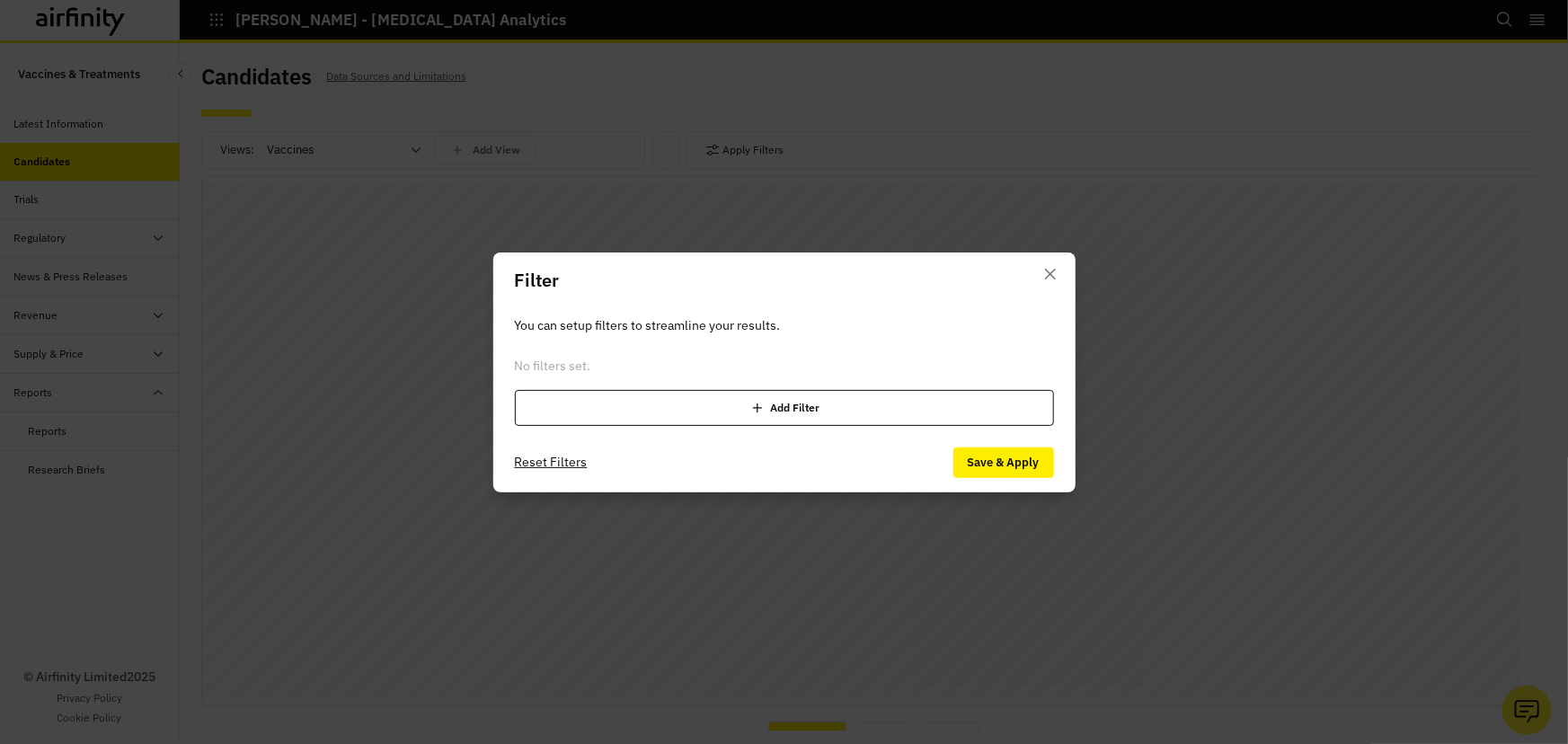
click at [595, 399] on div "Add Filter" at bounding box center [784, 408] width 539 height 36
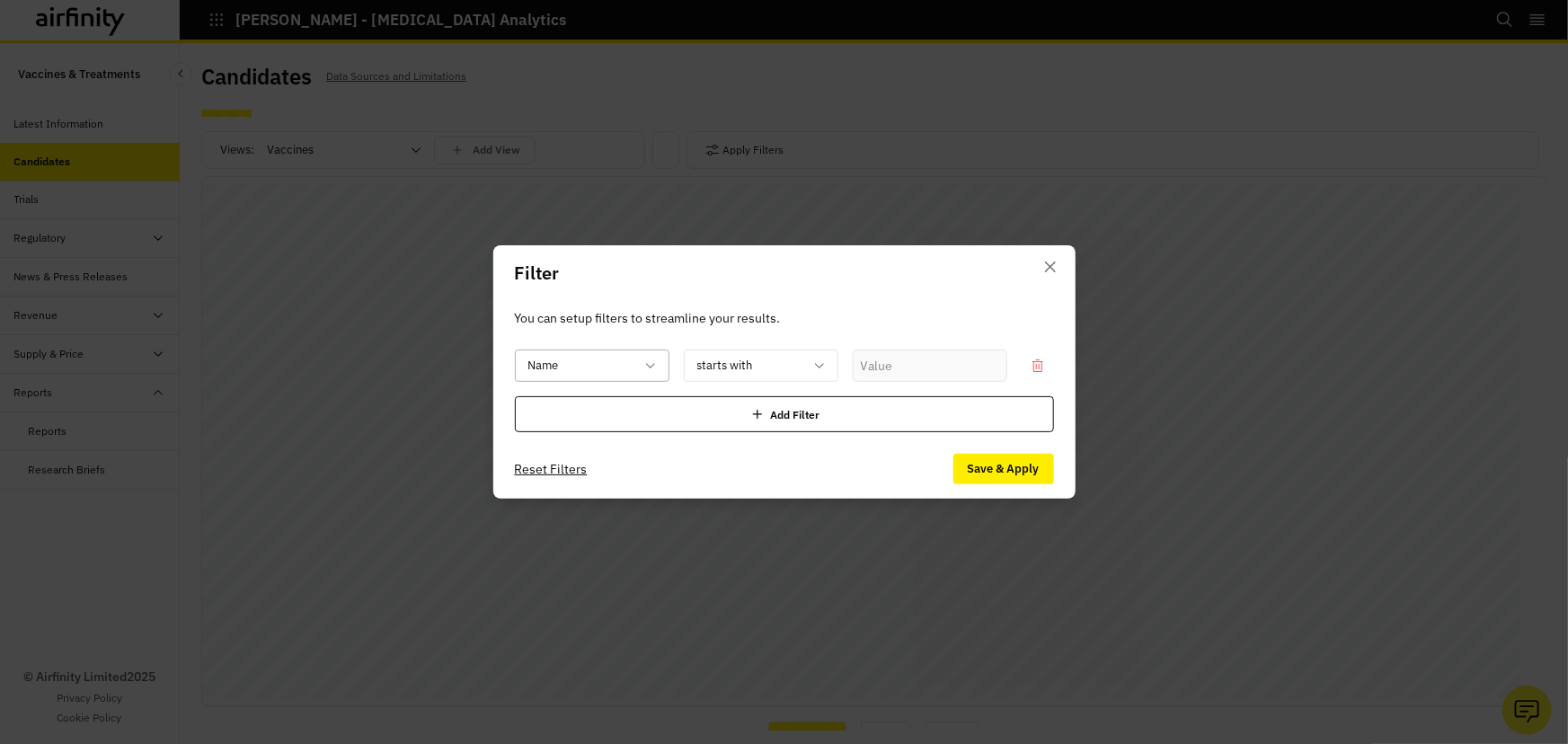
click at [539, 364] on div at bounding box center [581, 365] width 106 height 22
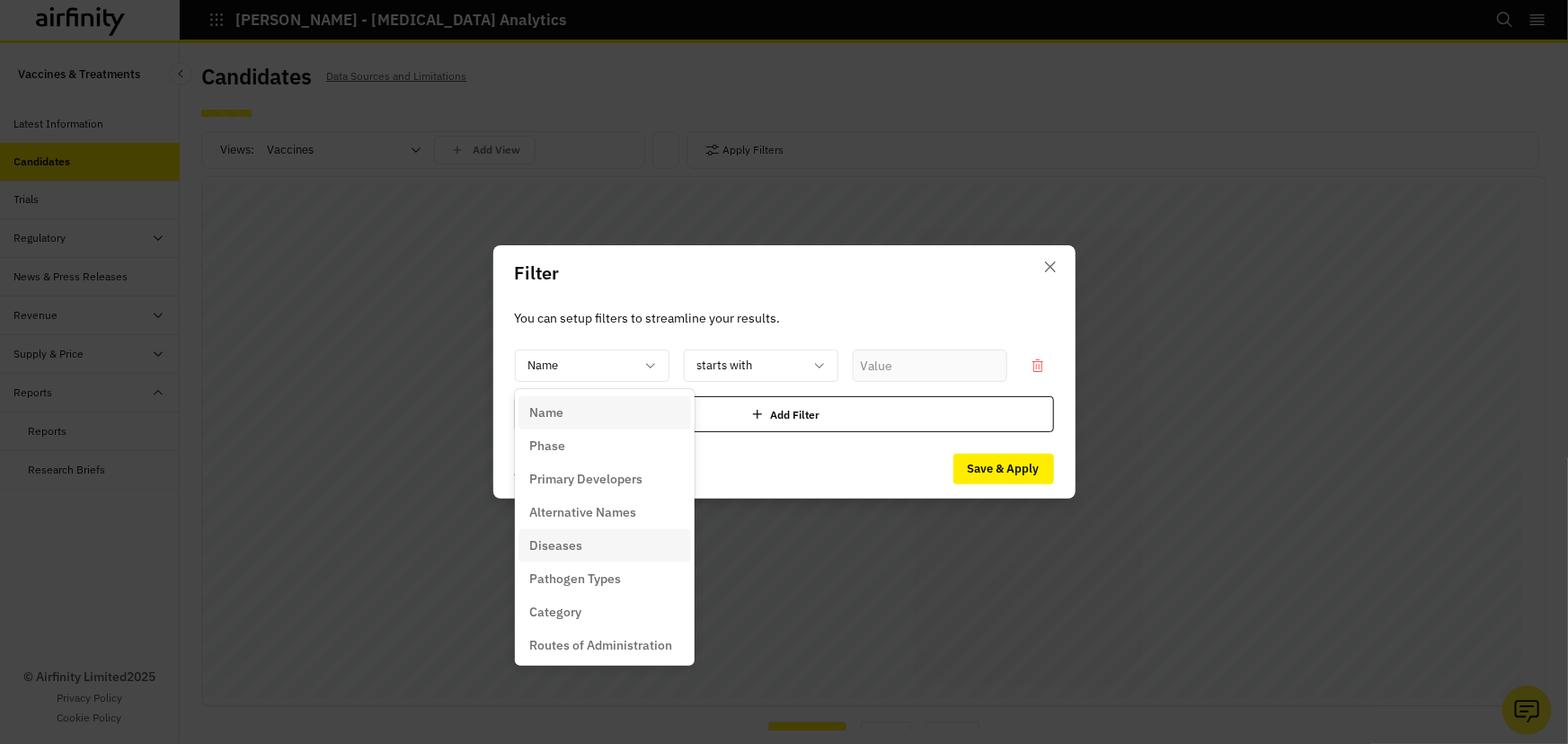
click at [575, 548] on p "Diseases" at bounding box center [555, 545] width 53 height 19
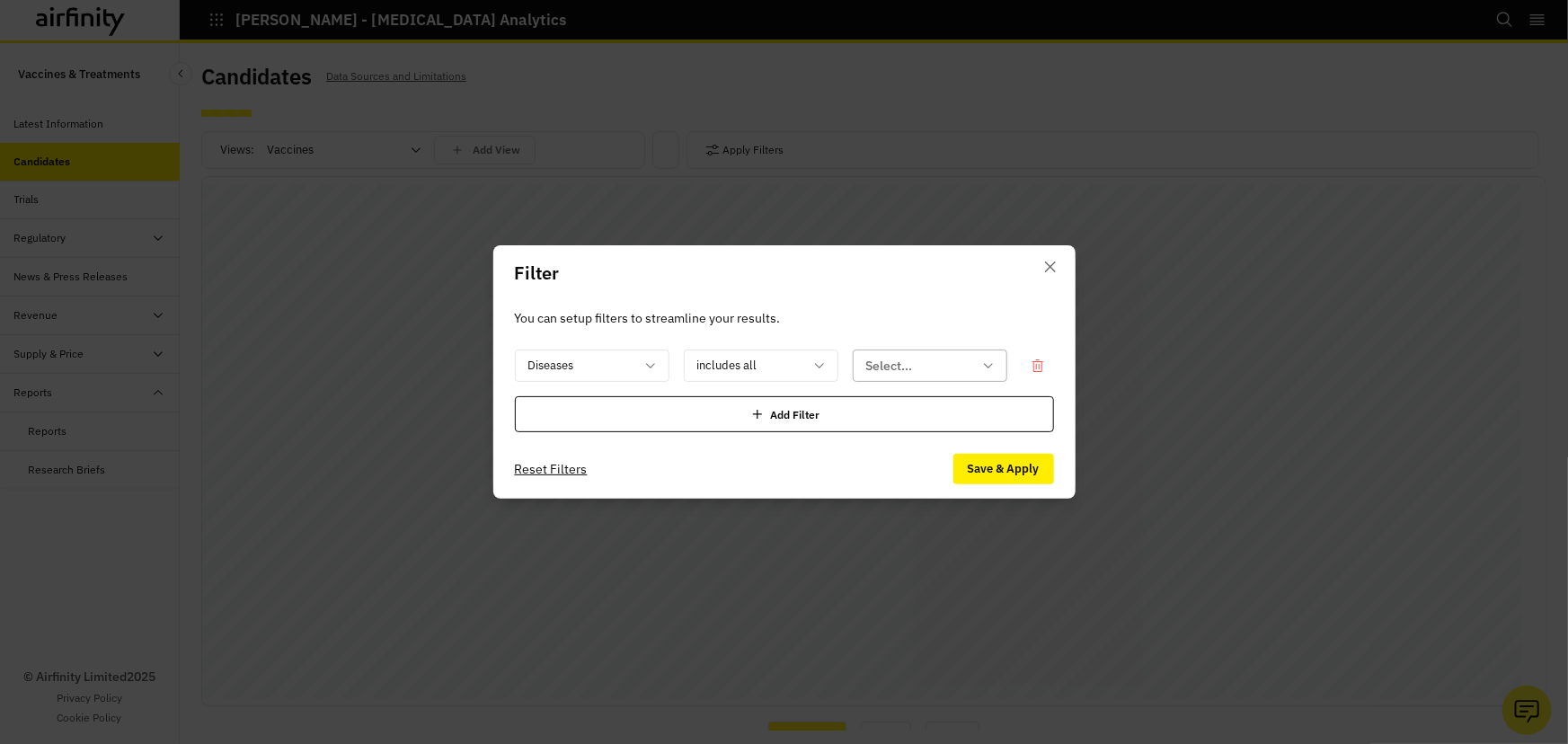
click at [954, 365] on div at bounding box center [919, 365] width 106 height 22
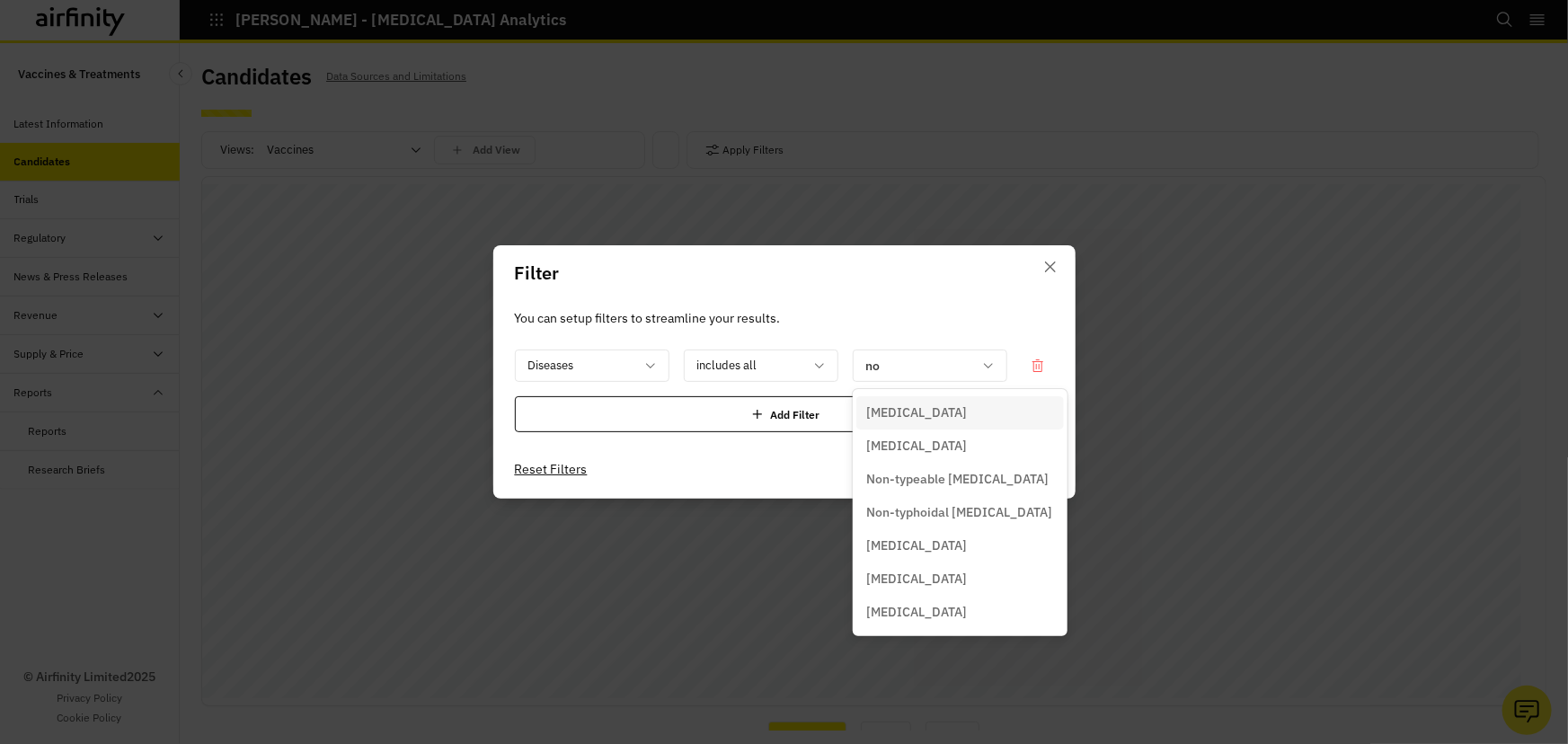
type input "nor"
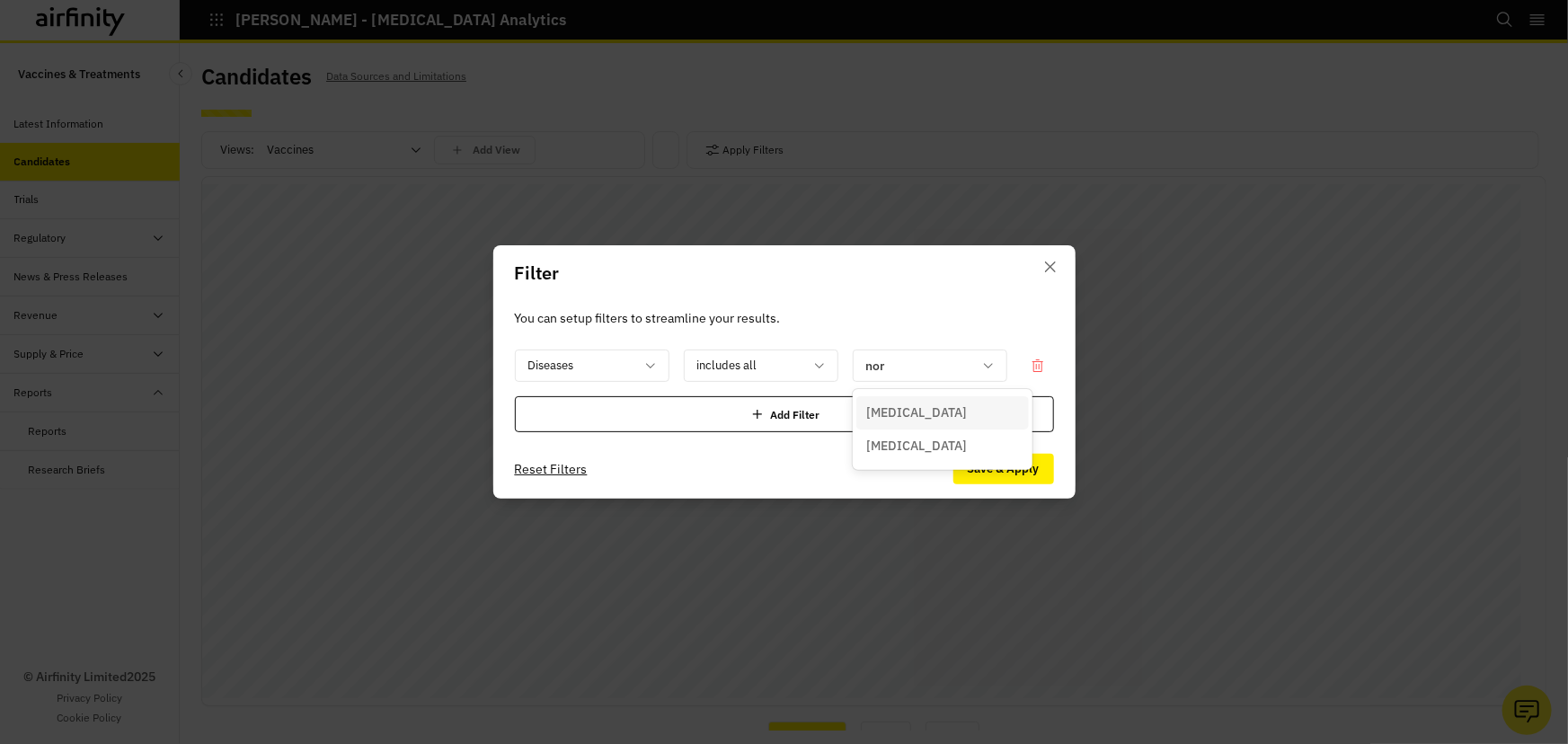
click at [934, 450] on div "[MEDICAL_DATA]" at bounding box center [942, 445] width 151 height 19
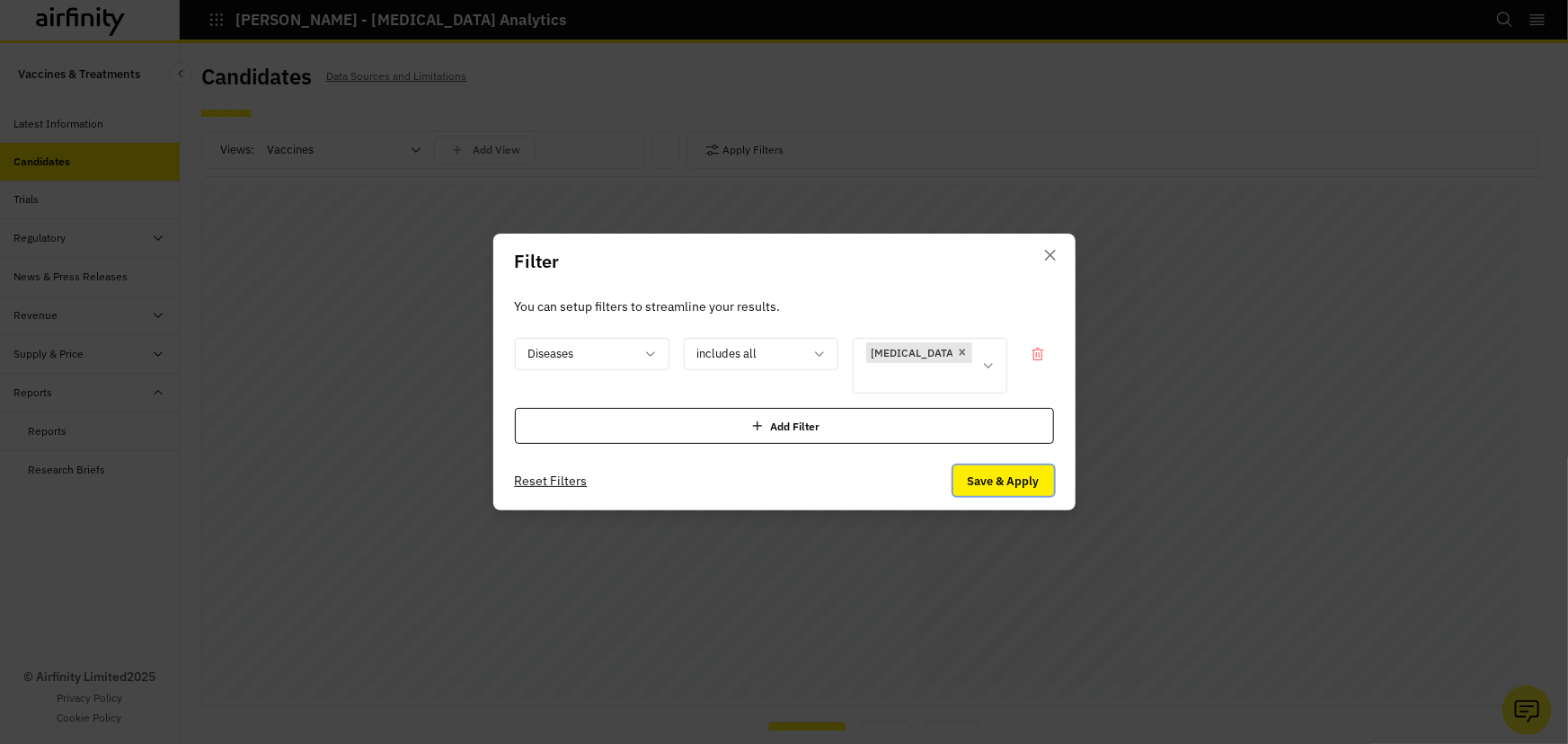
click at [991, 474] on button "Save & Apply" at bounding box center [1004, 480] width 101 height 31
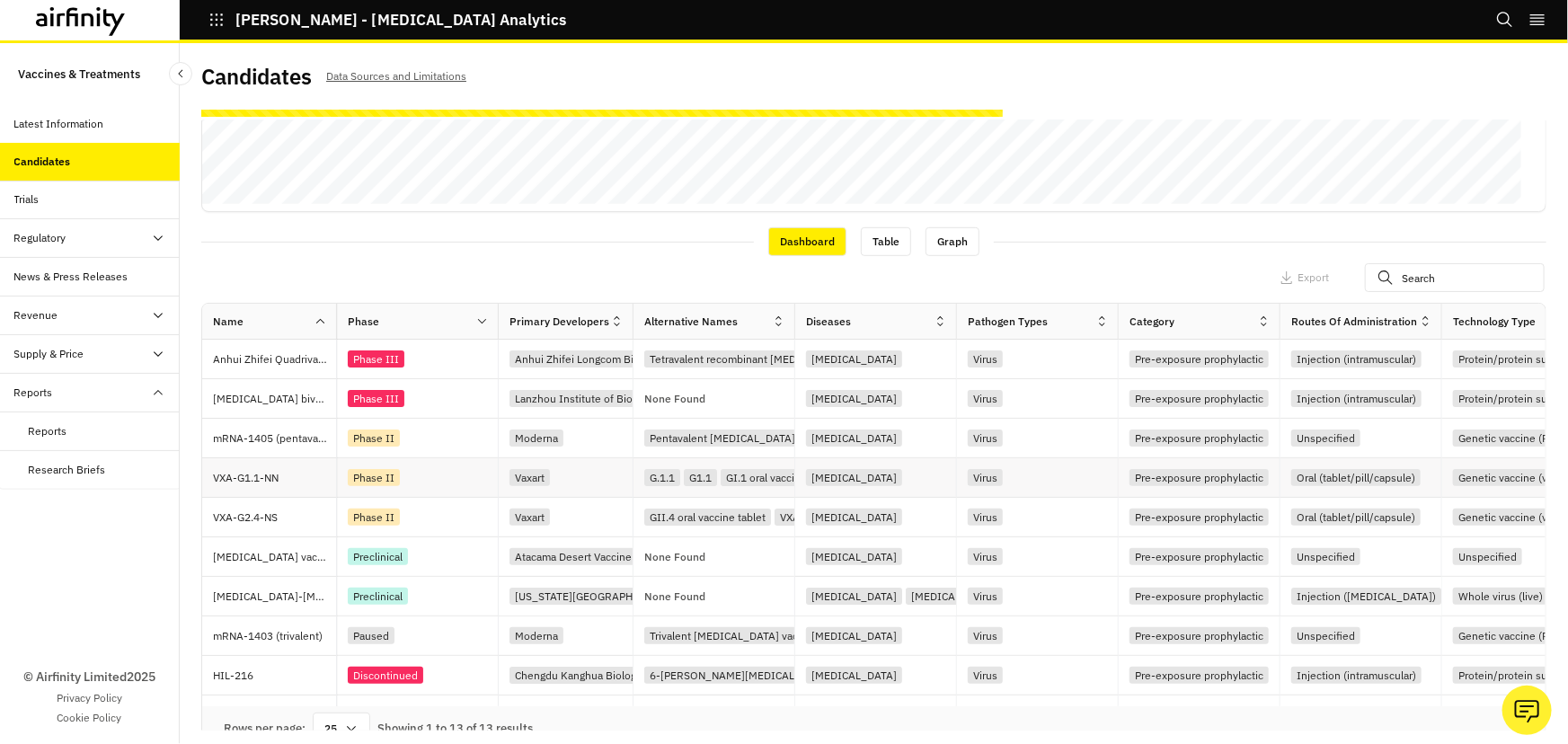
scroll to position [514, 0]
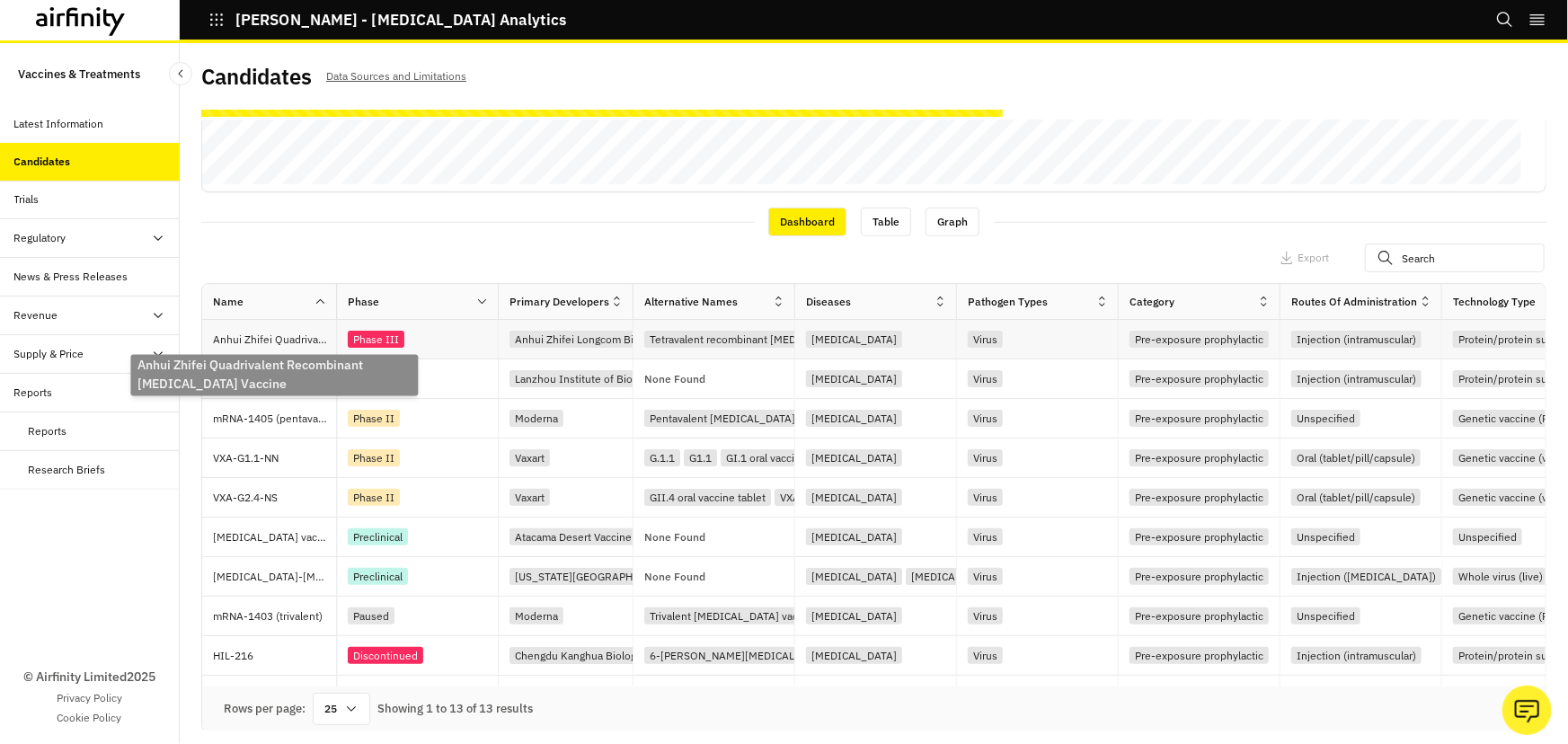
click at [293, 343] on p "Anhui Zhifei Quadrivalent Recombinant [MEDICAL_DATA] Vaccine" at bounding box center [275, 339] width 123 height 18
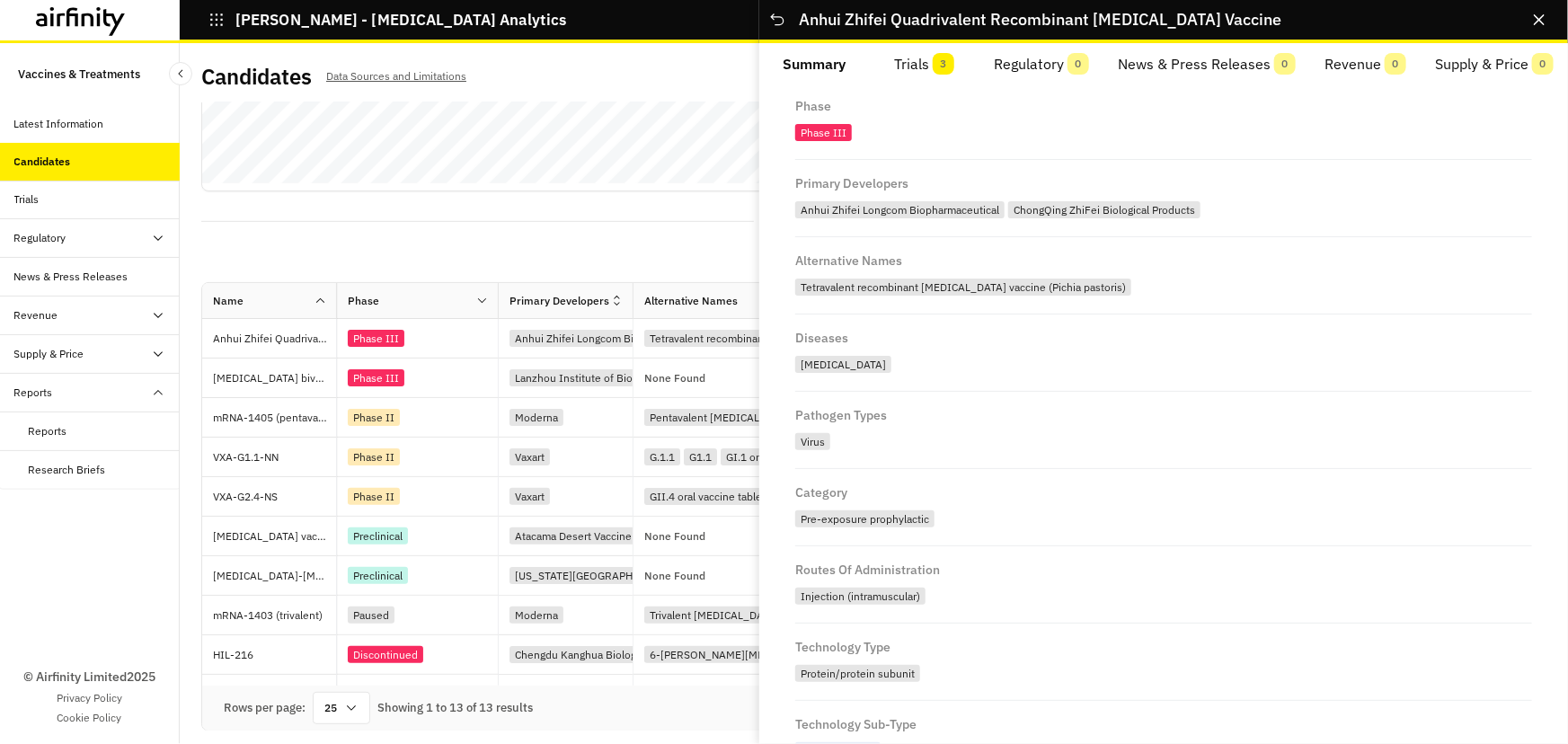
scroll to position [0, 0]
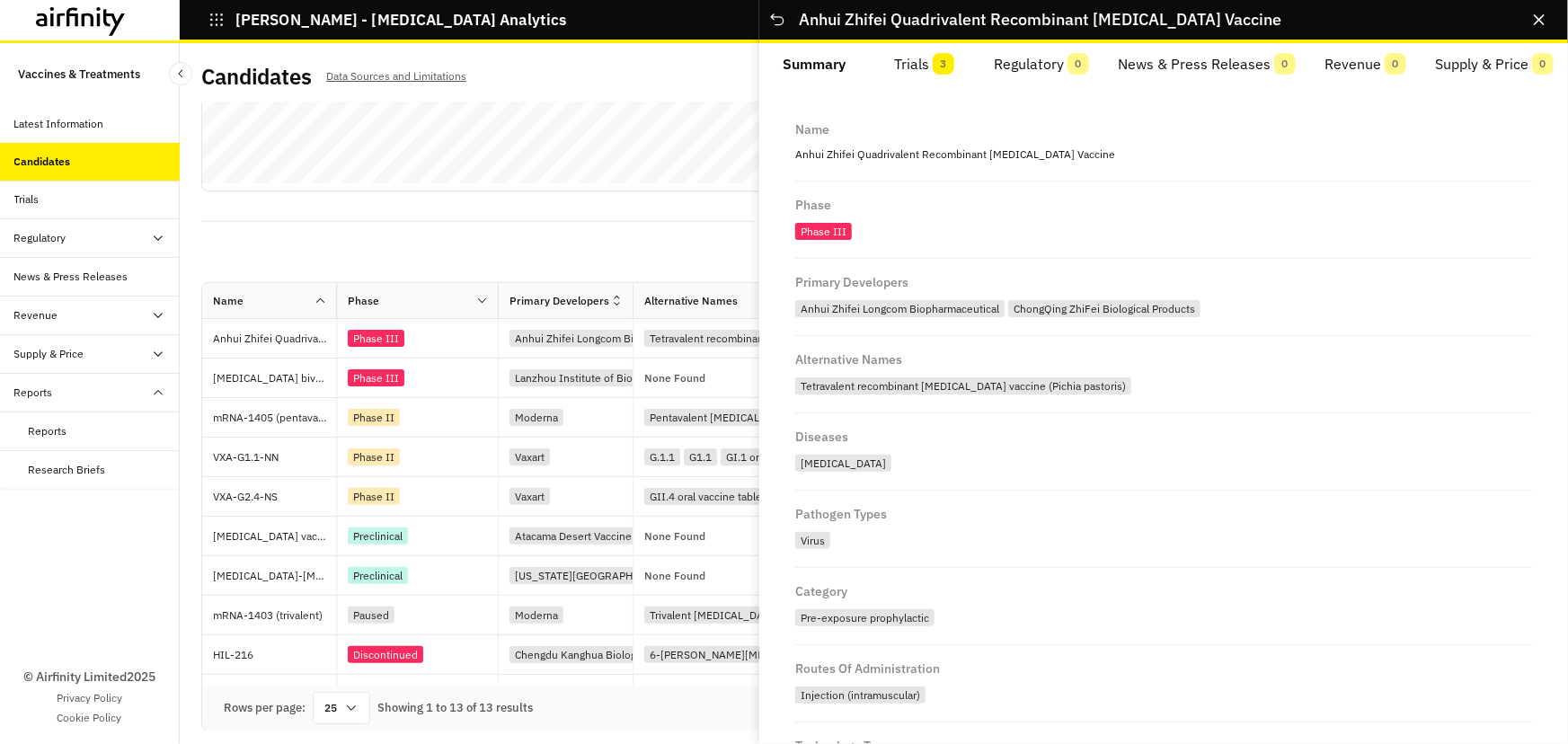
click at [919, 60] on button "Trials 3" at bounding box center [924, 65] width 111 height 43
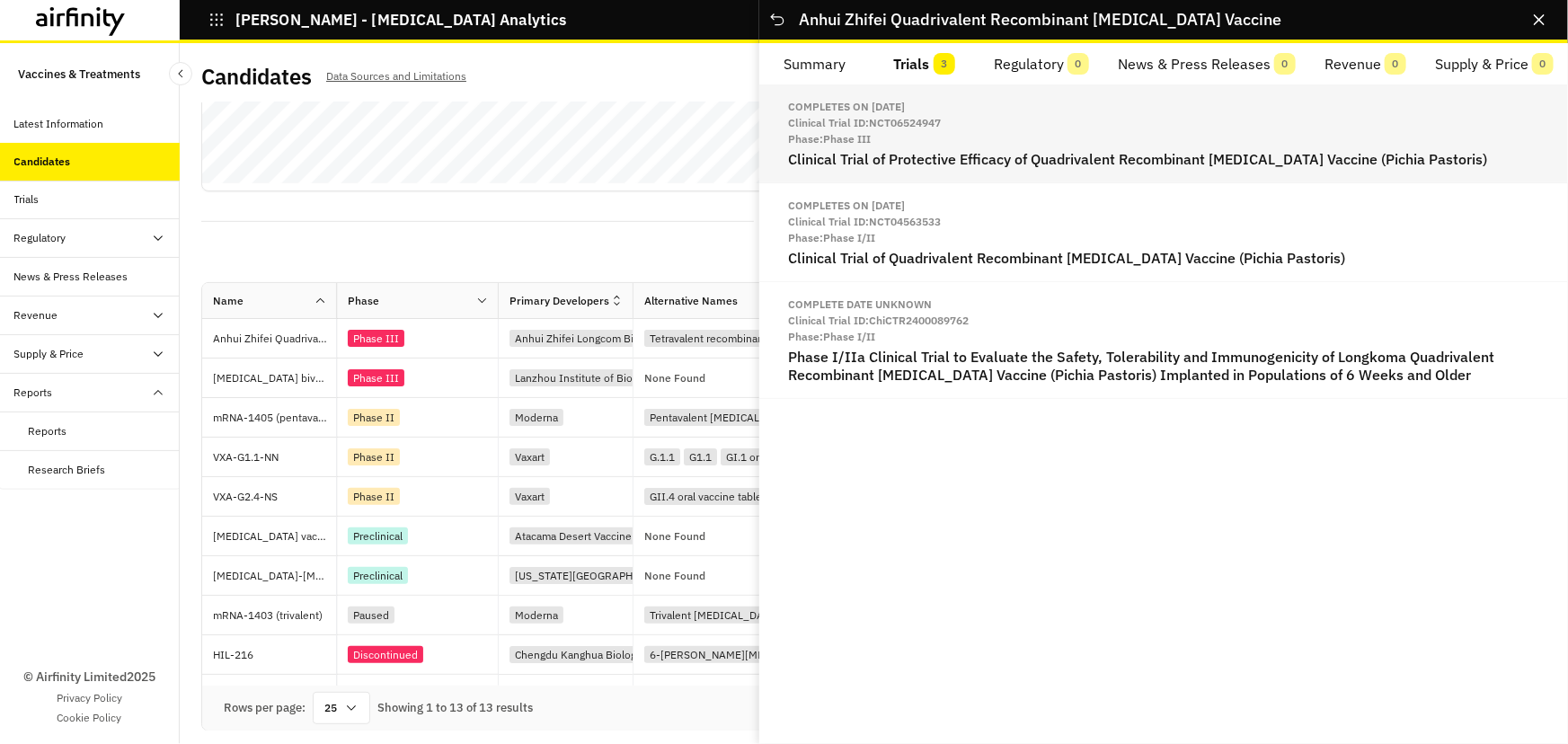
click at [1060, 160] on h2 "Clinical Trial of Protective Efficacy of Quadrivalent Recombinant [MEDICAL_DATA…" at bounding box center [1163, 159] width 752 height 17
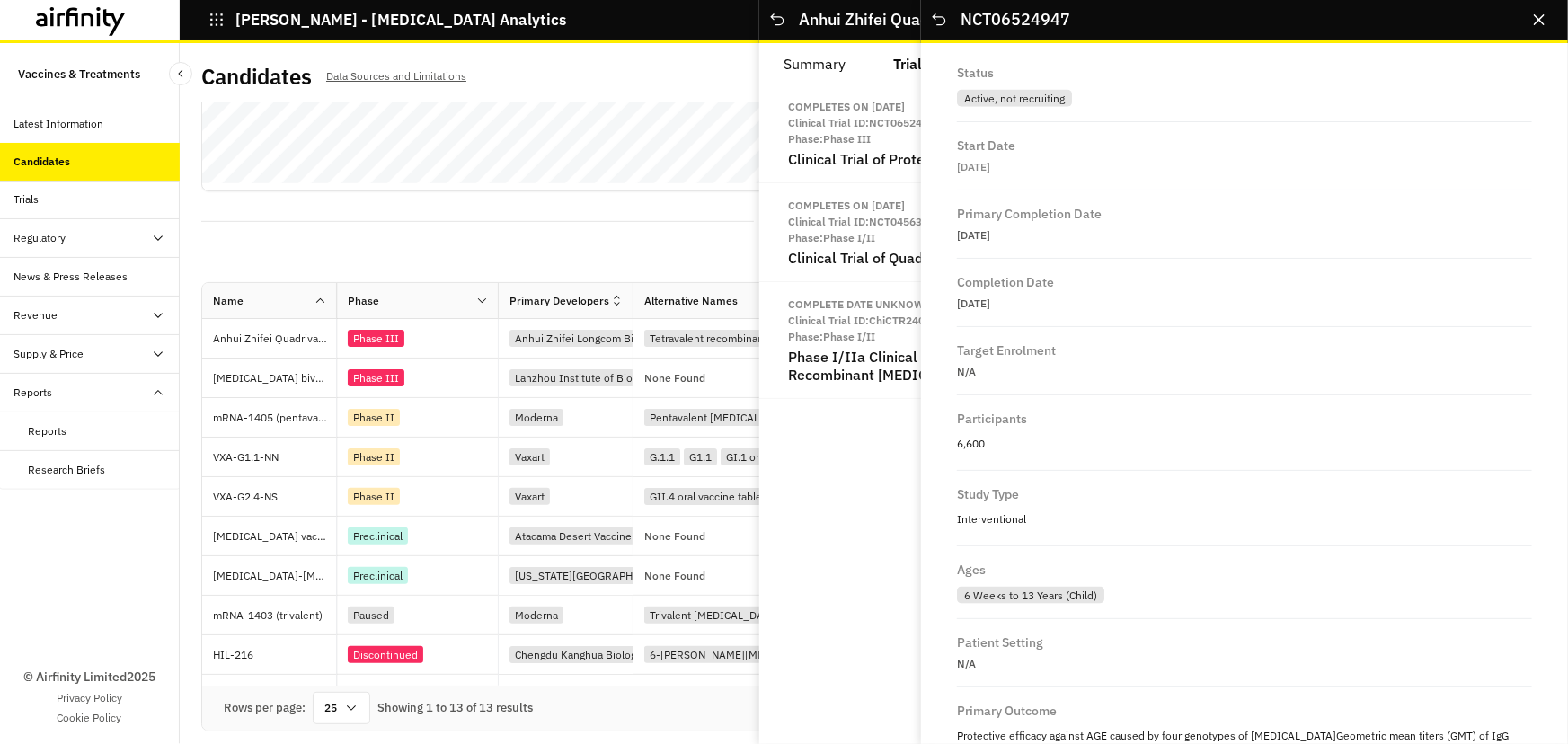
scroll to position [1188, 0]
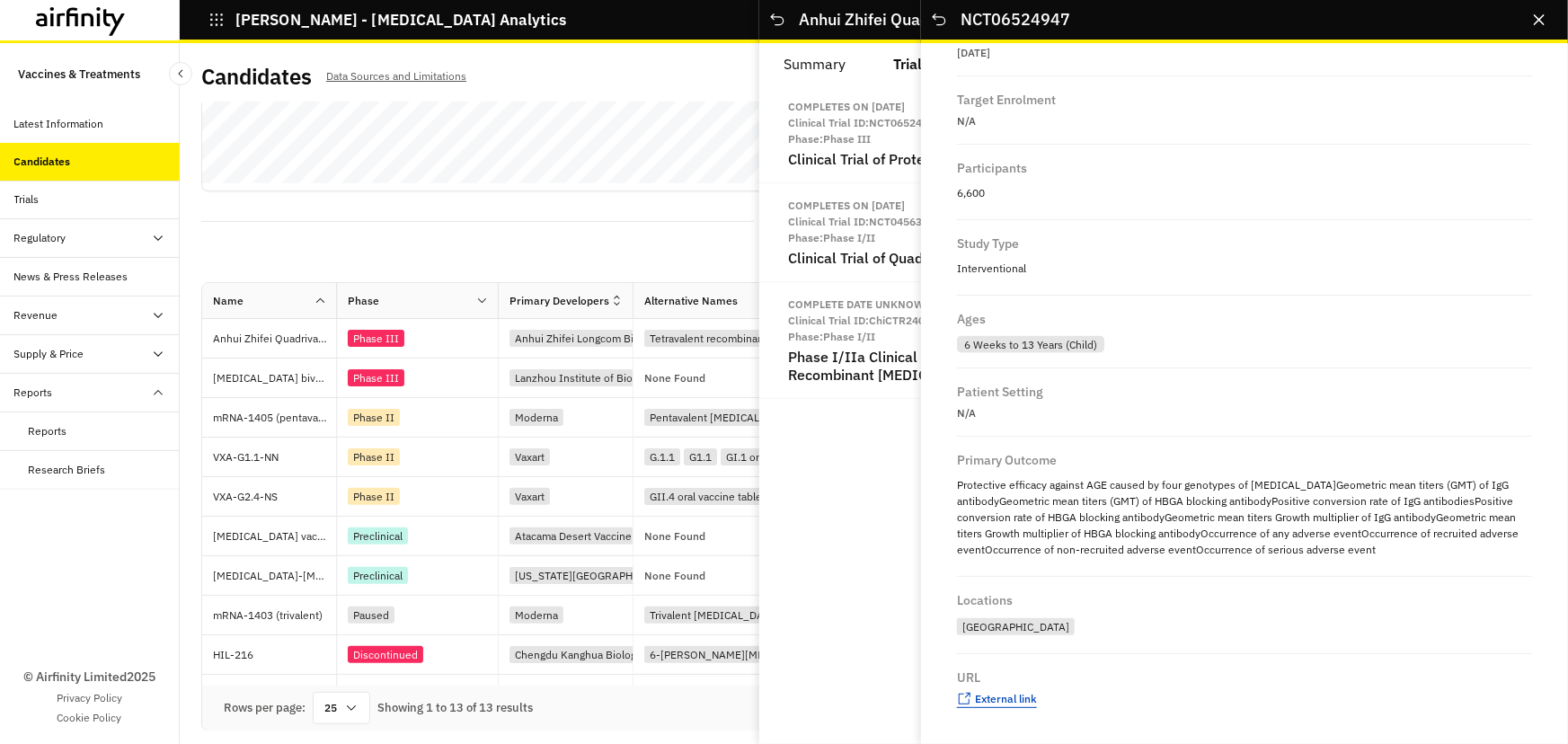
click at [1015, 699] on span "External link" at bounding box center [1005, 698] width 62 height 13
